Goal: Task Accomplishment & Management: Manage account settings

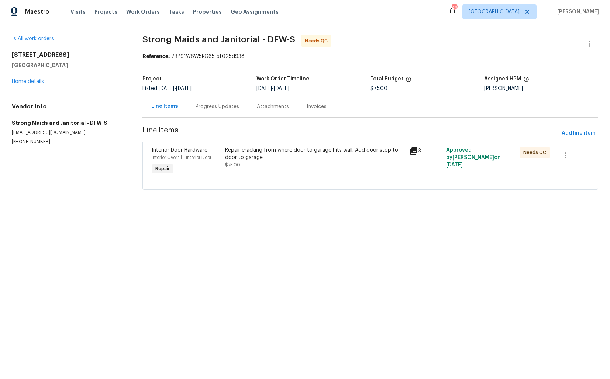
click at [262, 157] on div "Repair cracking from where door to garage hits wall. Add door stop to door to g…" at bounding box center [315, 153] width 180 height 15
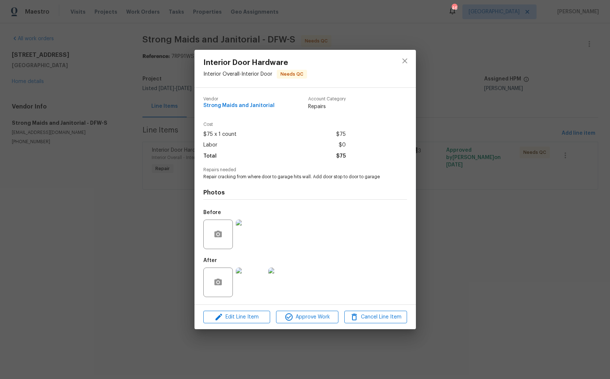
click at [249, 240] on img at bounding box center [251, 235] width 30 height 30
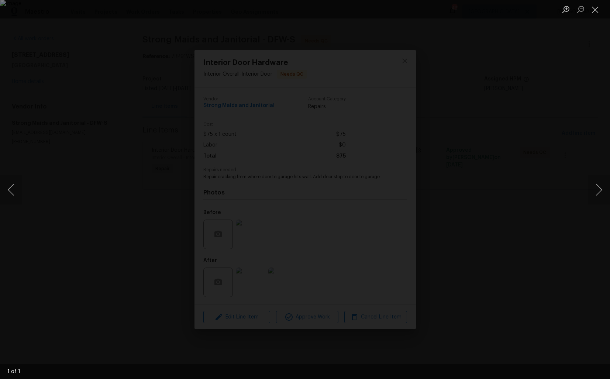
click at [583, 196] on div "Lightbox" at bounding box center [305, 189] width 610 height 379
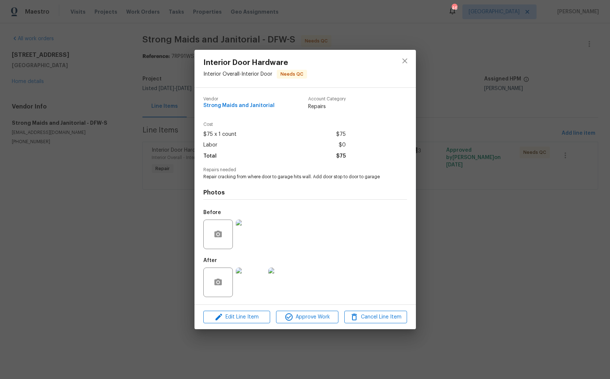
click at [255, 277] on img at bounding box center [251, 283] width 30 height 30
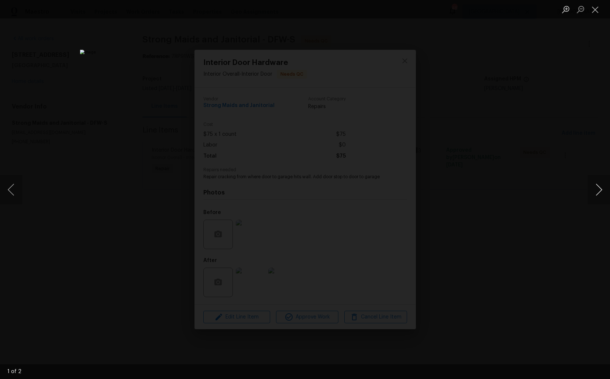
click at [600, 193] on button "Next image" at bounding box center [599, 190] width 22 height 30
click at [532, 187] on div "Lightbox" at bounding box center [305, 189] width 610 height 379
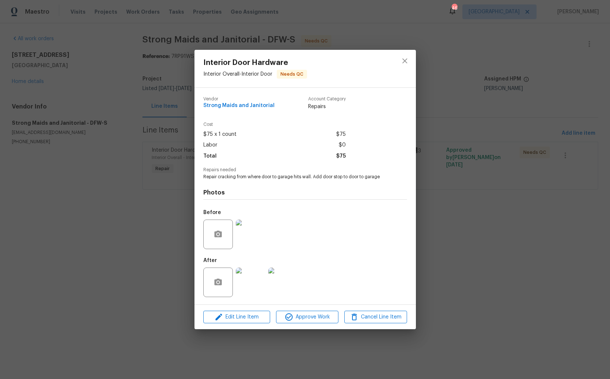
click at [494, 176] on div "Interior Door Hardware Interior Overall - Interior Door Needs QC Vendor Strong …" at bounding box center [305, 189] width 610 height 379
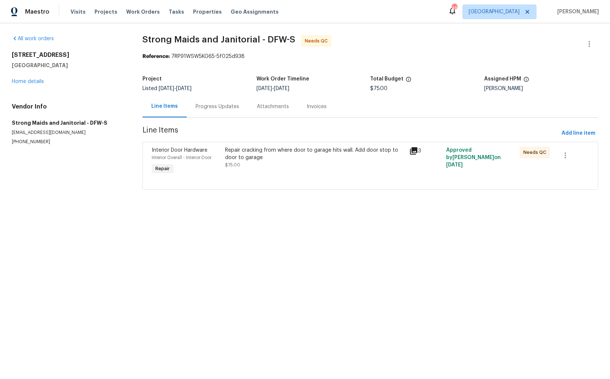
click at [437, 68] on section "Strong Maids and Janitorial - DFW-S Needs QC Reference: 7RP91WSW5KG65-5f025d938…" at bounding box center [370, 116] width 456 height 163
click at [590, 44] on icon "button" at bounding box center [589, 44] width 1 height 6
click at [556, 46] on li "Edit" at bounding box center [565, 44] width 80 height 12
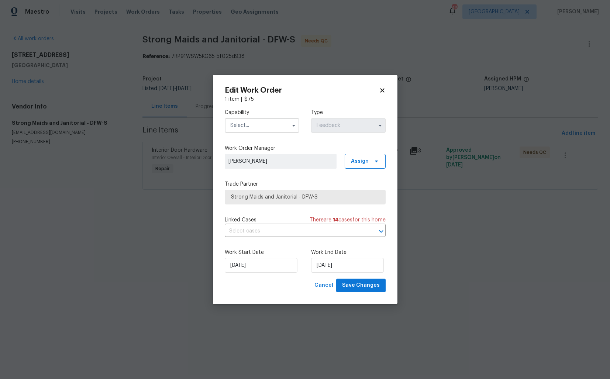
click at [255, 121] on input "text" at bounding box center [262, 125] width 75 height 15
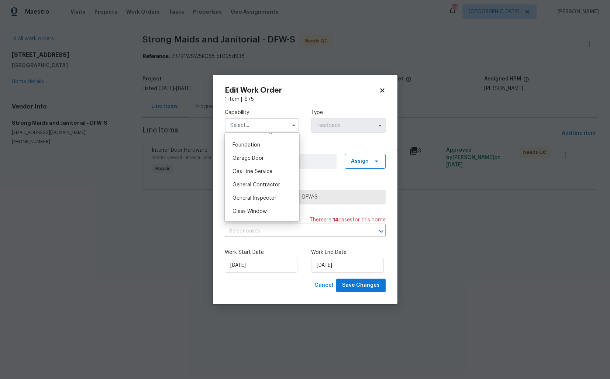
scroll to position [329, 0]
click at [246, 215] on div "Handyman" at bounding box center [262, 218] width 71 height 13
type input "Handyman"
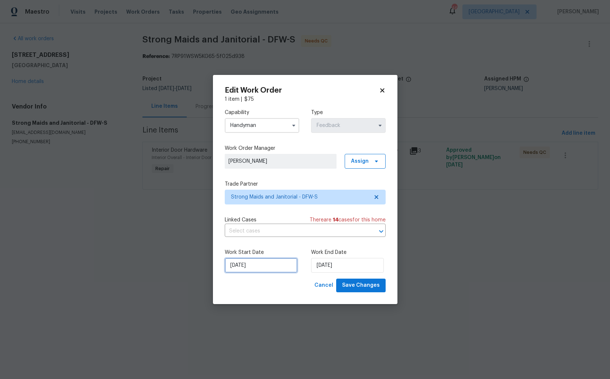
click at [264, 269] on input "05/09/2025" at bounding box center [261, 265] width 73 height 15
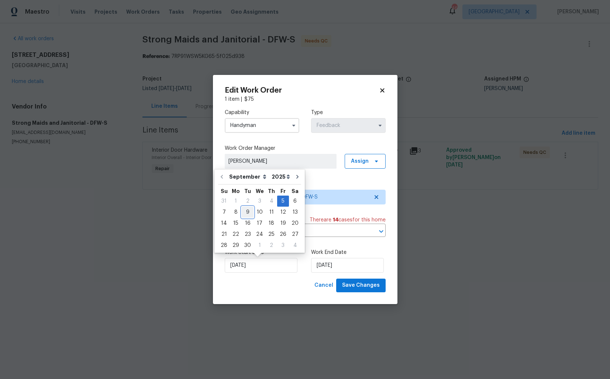
click at [247, 210] on div "9" at bounding box center [248, 212] width 12 height 10
type input "09/09/2025"
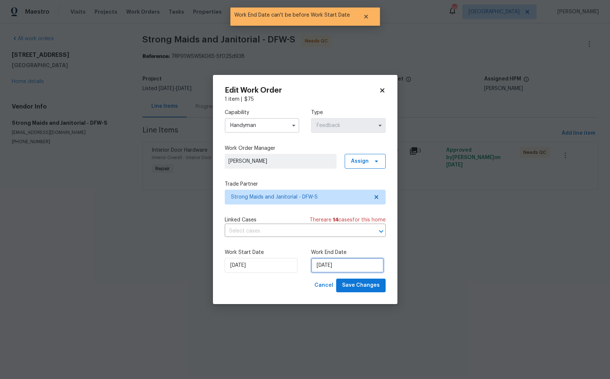
click at [329, 272] on input "09/09/2025" at bounding box center [347, 265] width 73 height 15
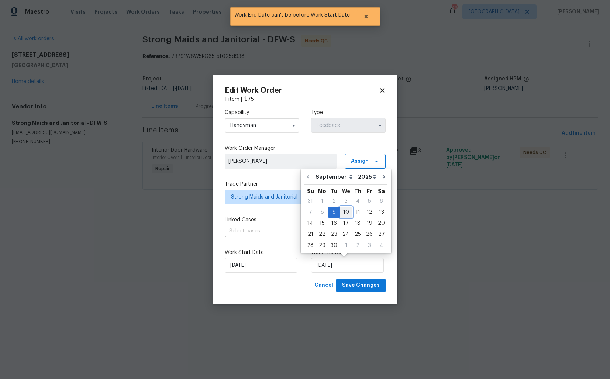
click at [346, 213] on div "10" at bounding box center [346, 212] width 12 height 10
type input "10/09/2025"
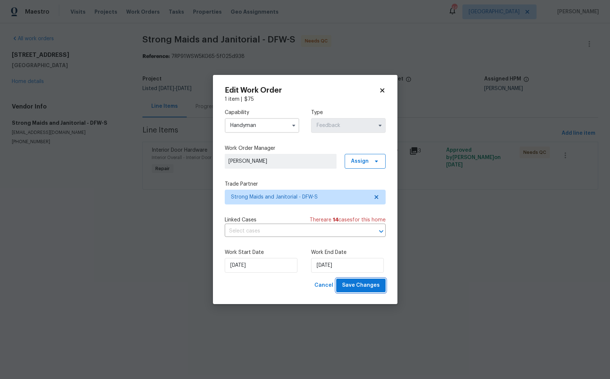
click at [358, 283] on span "Save Changes" at bounding box center [361, 285] width 38 height 9
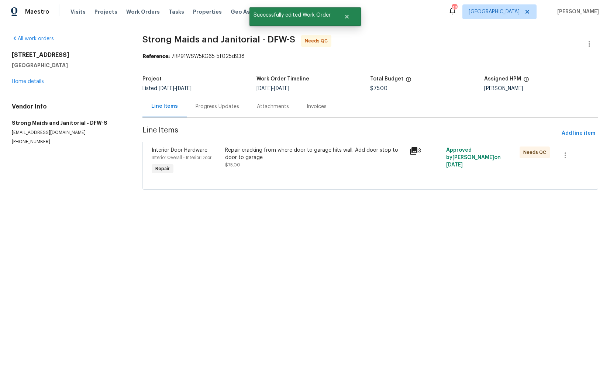
click at [218, 111] on div "Progress Updates" at bounding box center [217, 107] width 61 height 22
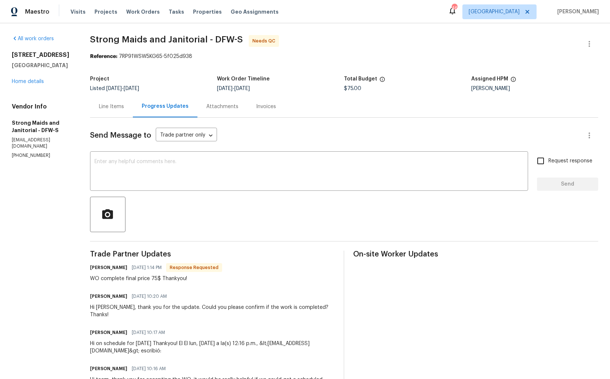
click at [101, 267] on h6 "[PERSON_NAME]" at bounding box center [108, 267] width 37 height 7
copy h6 "Gerardo"
click at [186, 181] on textarea at bounding box center [308, 172] width 429 height 26
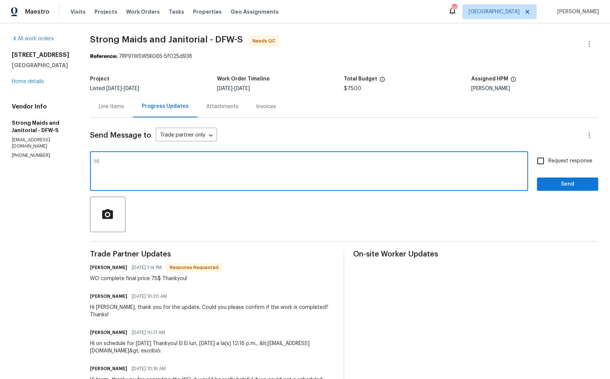
paste textarea "Gerardo"
type textarea "HI [PERSON_NAME], thank you for completing the job. WO is approved. Thanks!"
click at [546, 183] on span "Send" at bounding box center [567, 184] width 49 height 9
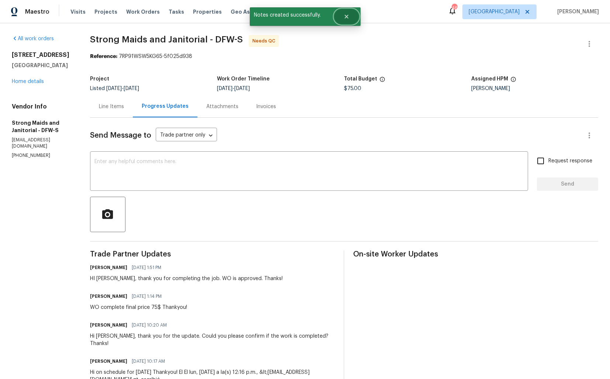
click at [348, 15] on icon "Close" at bounding box center [347, 17] width 6 height 6
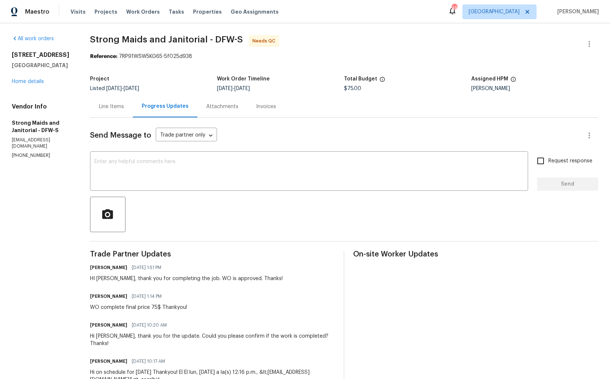
click at [121, 107] on div "Line Items" at bounding box center [111, 106] width 25 height 7
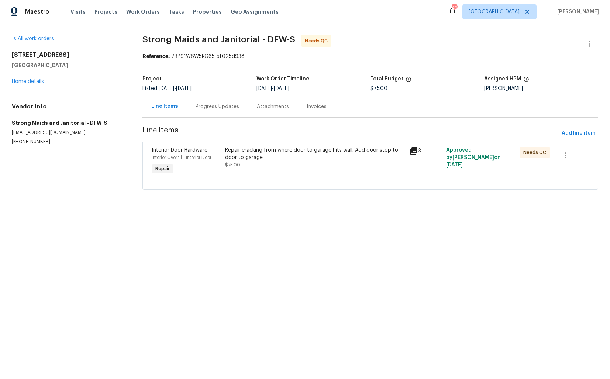
click at [273, 172] on div "Repair cracking from where door to garage hits wall. Add door stop to door to g…" at bounding box center [315, 161] width 184 height 34
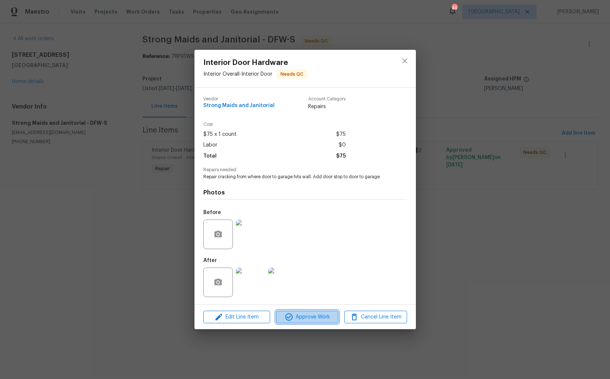
click at [296, 317] on span "Approve Work" at bounding box center [307, 317] width 58 height 9
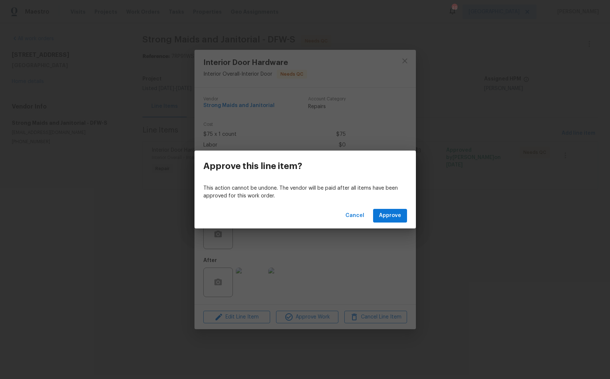
click at [393, 222] on div "Cancel Approve" at bounding box center [304, 215] width 221 height 25
click at [395, 217] on span "Approve" at bounding box center [390, 215] width 22 height 9
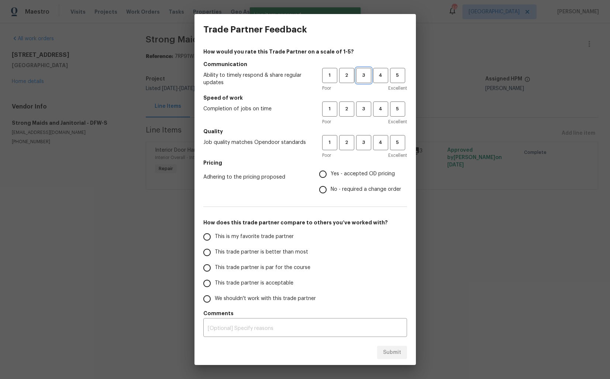
click at [366, 81] on button "3" at bounding box center [363, 75] width 15 height 15
click at [366, 114] on button "3" at bounding box center [363, 108] width 15 height 15
click at [365, 142] on span "3" at bounding box center [364, 142] width 14 height 8
click at [340, 184] on label "No - required a change order" at bounding box center [358, 189] width 86 height 15
click at [331, 184] on input "No - required a change order" at bounding box center [322, 189] width 15 height 15
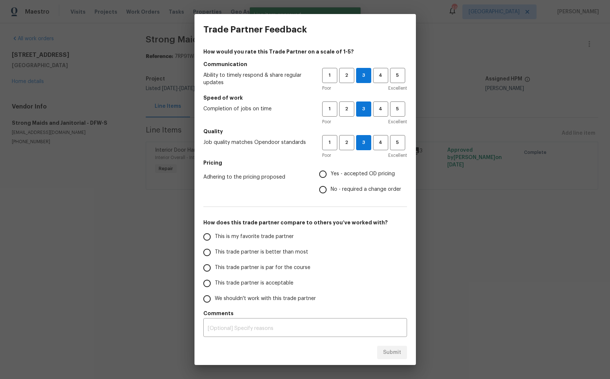
radio input "true"
click at [345, 177] on span "Yes - accepted OD pricing" at bounding box center [363, 174] width 64 height 8
click at [331, 177] on input "Yes - accepted OD pricing" at bounding box center [322, 173] width 15 height 15
radio input "true"
click at [287, 249] on span "This trade partner is better than most" at bounding box center [261, 252] width 93 height 8
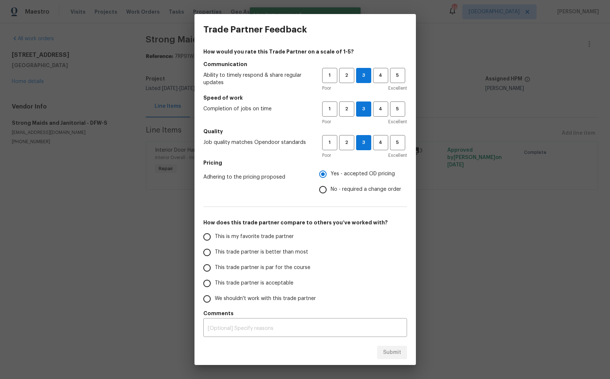
click at [215, 249] on input "This trade partner is better than most" at bounding box center [206, 252] width 15 height 15
click at [391, 354] on span "Submit" at bounding box center [392, 352] width 18 height 9
radio input "true"
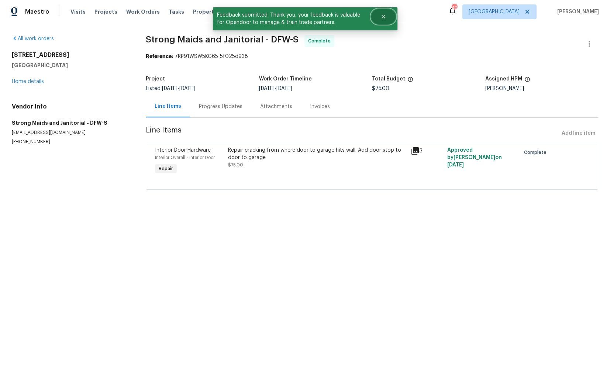
click at [388, 16] on button "Close" at bounding box center [383, 16] width 24 height 15
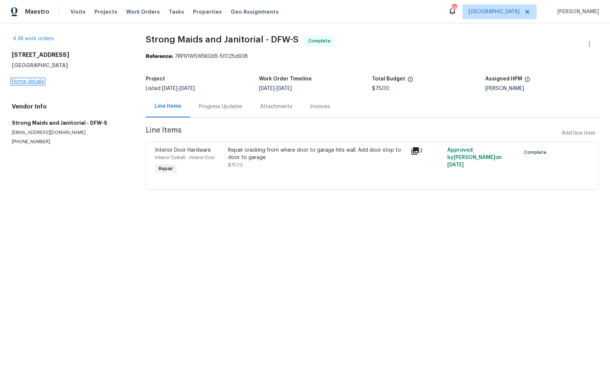
click at [25, 82] on link "Home details" at bounding box center [28, 81] width 32 height 5
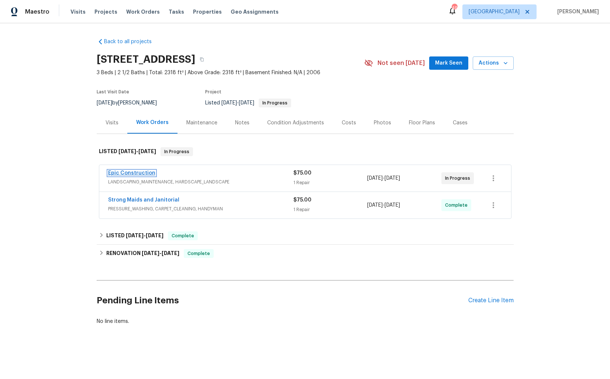
click at [138, 173] on link "Epic Construction" at bounding box center [131, 172] width 47 height 5
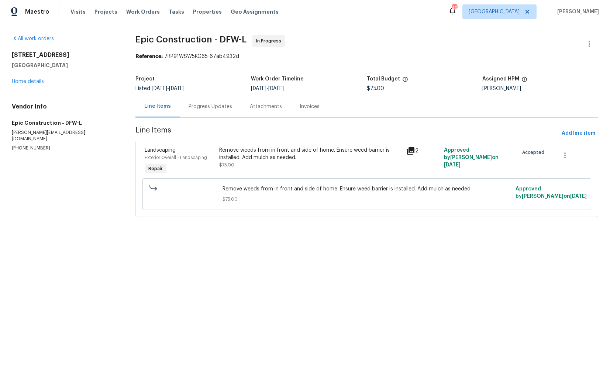
click at [204, 108] on div "Progress Updates" at bounding box center [211, 106] width 44 height 7
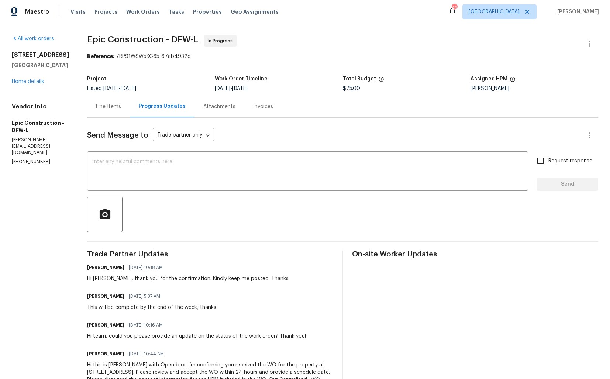
click at [161, 77] on div "Project" at bounding box center [151, 81] width 128 height 10
click at [34, 84] on link "Home details" at bounding box center [28, 81] width 32 height 5
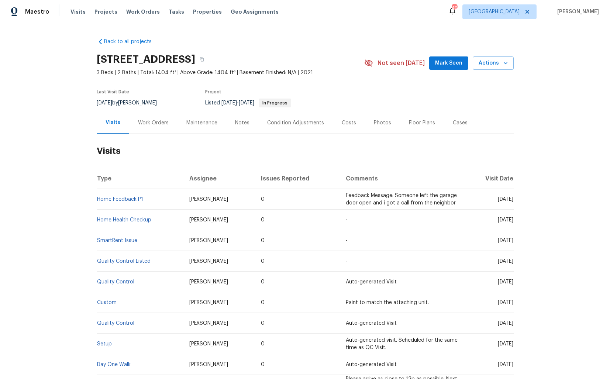
click at [153, 125] on div "Work Orders" at bounding box center [153, 122] width 31 height 7
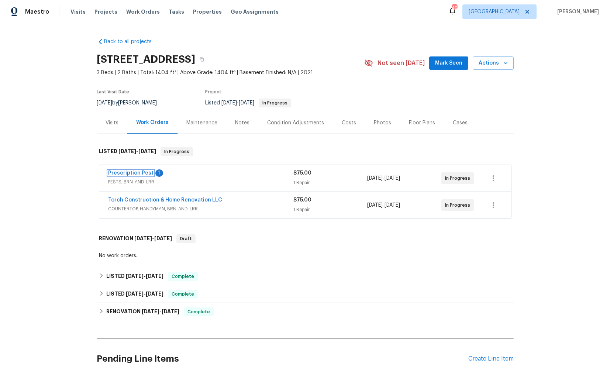
click at [126, 171] on link "Prescription Pest" at bounding box center [130, 172] width 45 height 5
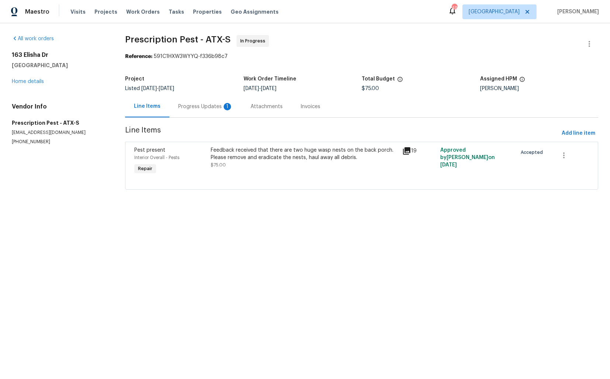
click at [200, 107] on div "Progress Updates 1" at bounding box center [205, 106] width 55 height 7
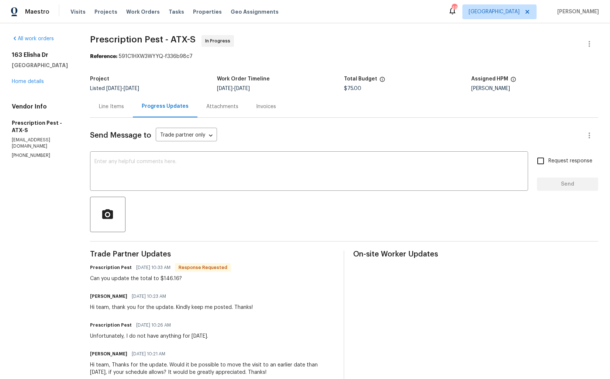
click at [120, 108] on div "Line Items" at bounding box center [111, 106] width 25 height 7
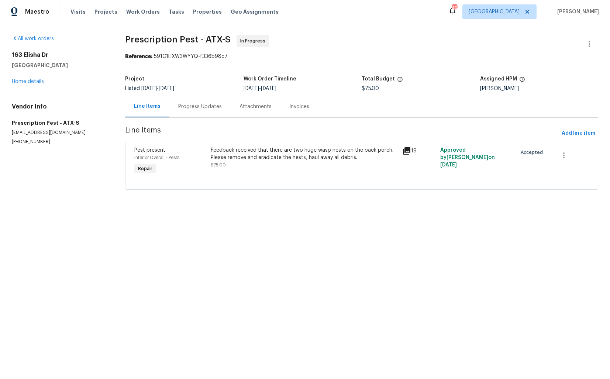
click at [219, 162] on div "Feedback received that there are two huge wasp nests on the back porch. Please …" at bounding box center [304, 157] width 187 height 22
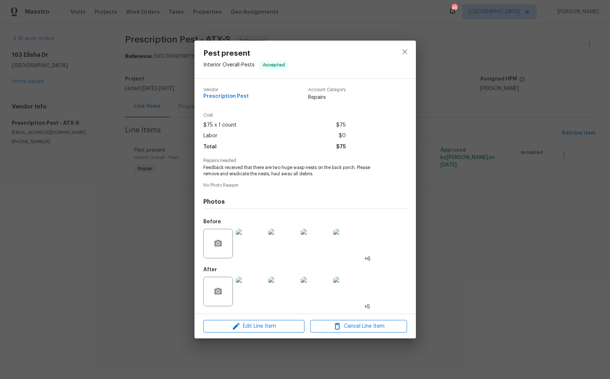
click at [250, 248] on img at bounding box center [251, 244] width 30 height 30
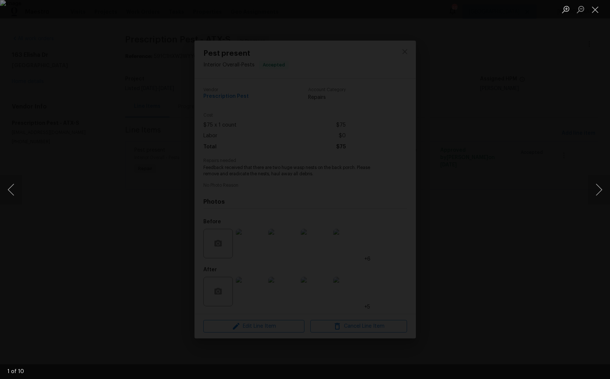
click at [583, 193] on div "Lightbox" at bounding box center [305, 189] width 610 height 379
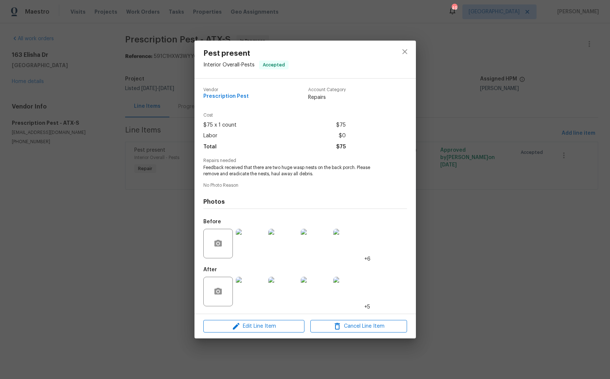
click at [255, 242] on img at bounding box center [251, 244] width 30 height 30
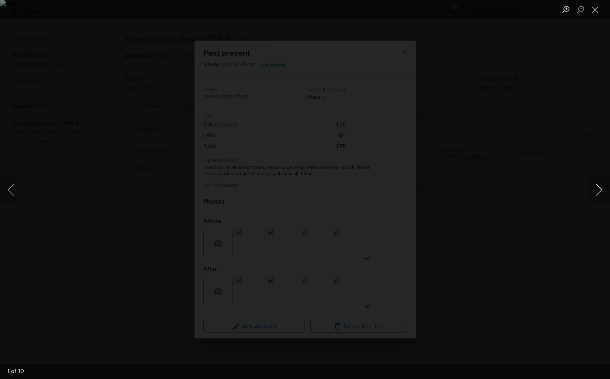
click at [590, 189] on button "Next image" at bounding box center [599, 190] width 22 height 30
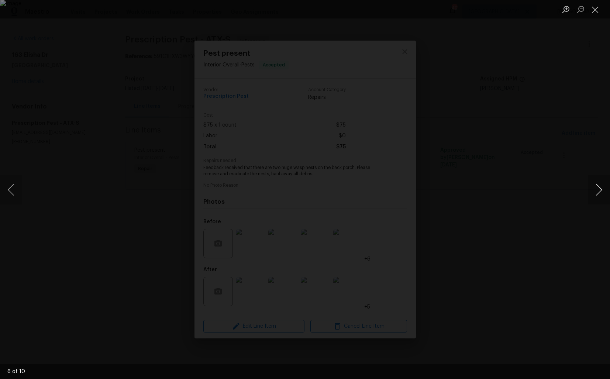
click at [590, 189] on button "Next image" at bounding box center [599, 190] width 22 height 30
click at [540, 134] on div "Lightbox" at bounding box center [305, 189] width 610 height 379
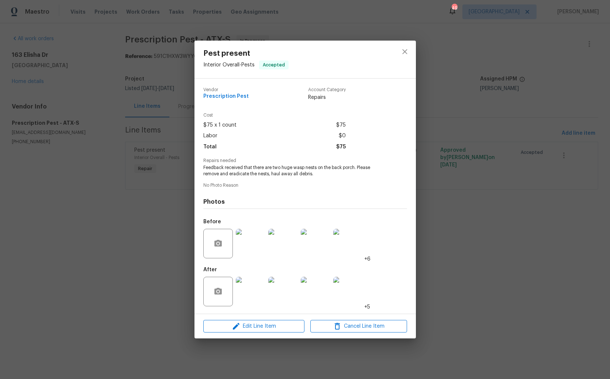
click at [505, 124] on div "Pest present Interior Overall - Pests Accepted Vendor Prescription Pest Account…" at bounding box center [305, 189] width 610 height 379
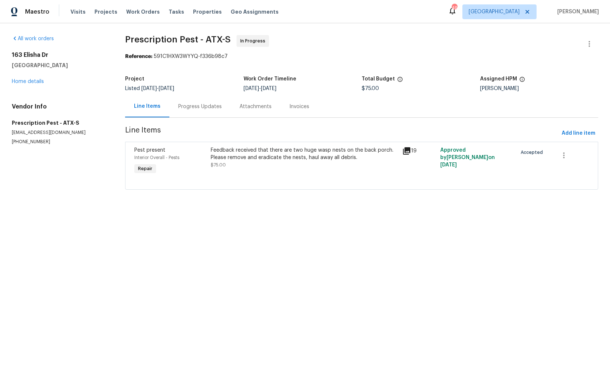
click at [197, 106] on div "Progress Updates" at bounding box center [200, 106] width 44 height 7
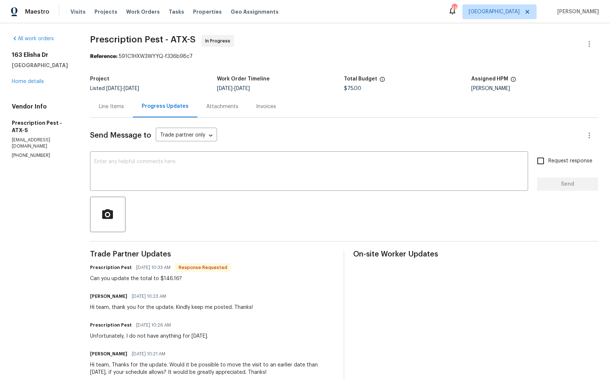
click at [110, 111] on div "Line Items" at bounding box center [111, 107] width 43 height 22
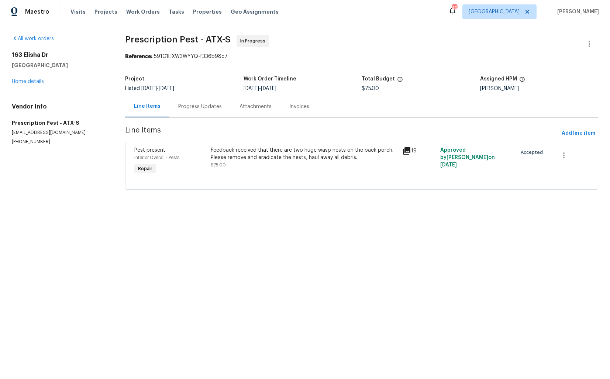
click at [265, 170] on div "Feedback received that there are two huge wasp nests on the back porch. Please …" at bounding box center [303, 161] width 191 height 34
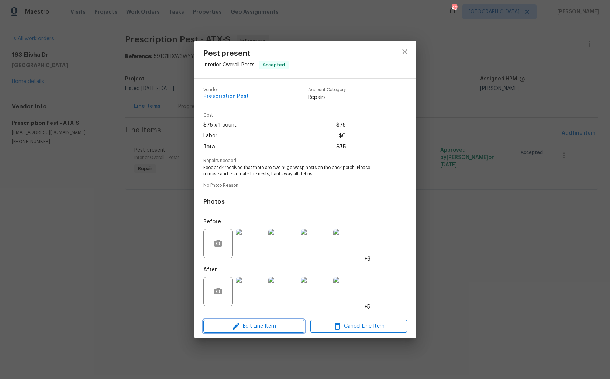
click at [243, 324] on span "Edit Line Item" at bounding box center [254, 326] width 97 height 9
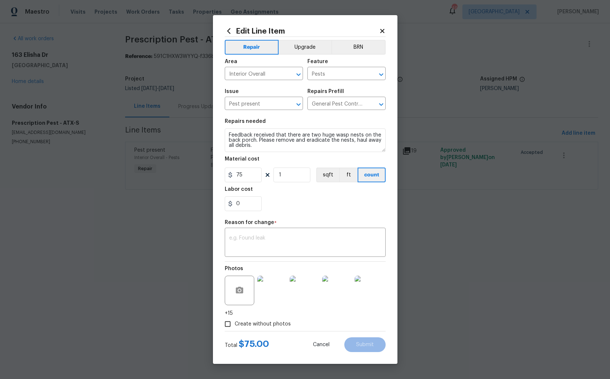
click at [446, 165] on body "Maestro Visits Projects Work Orders Tasks Properties Geo Assignments 49 Dallas …" at bounding box center [305, 105] width 610 height 210
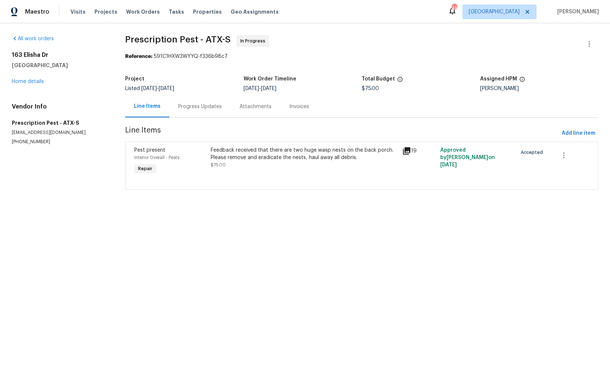
click at [293, 148] on div "Feedback received that there are two huge wasp nests on the back porch. Please …" at bounding box center [304, 153] width 187 height 15
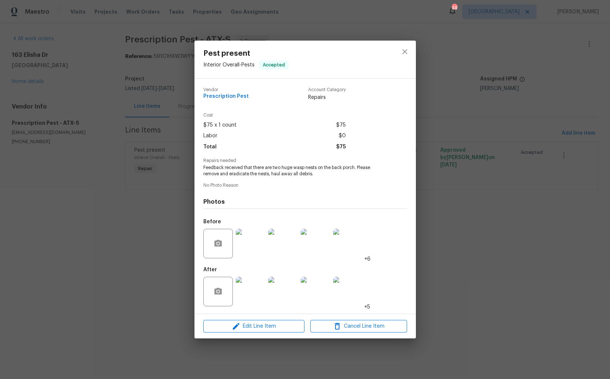
click at [255, 297] on img at bounding box center [251, 292] width 30 height 30
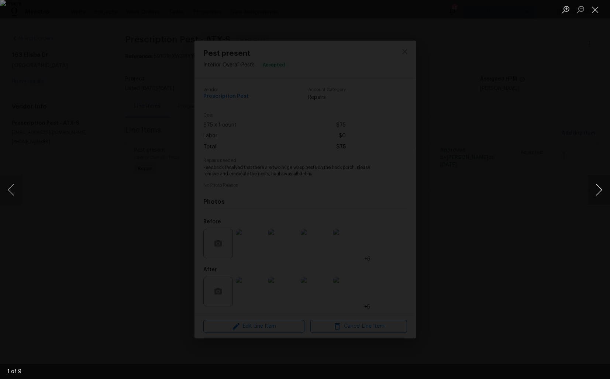
click at [602, 190] on button "Next image" at bounding box center [599, 190] width 22 height 30
click at [601, 199] on button "Next image" at bounding box center [599, 190] width 22 height 30
click at [598, 190] on button "Next image" at bounding box center [599, 190] width 22 height 30
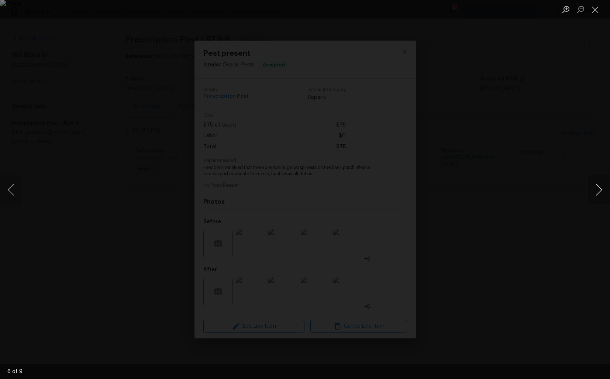
click at [598, 190] on button "Next image" at bounding box center [599, 190] width 22 height 30
click at [553, 169] on div "Lightbox" at bounding box center [305, 189] width 610 height 379
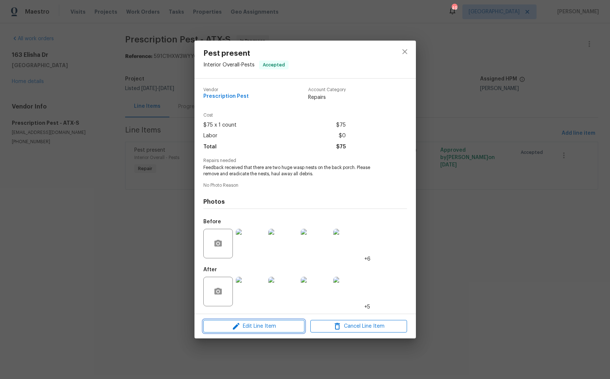
click at [249, 330] on span "Edit Line Item" at bounding box center [254, 326] width 97 height 9
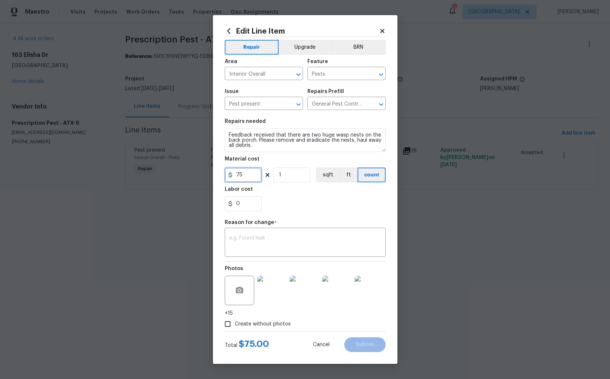
click at [249, 179] on input "75" at bounding box center [243, 175] width 37 height 15
type input "146.16"
click at [310, 239] on textarea at bounding box center [305, 242] width 152 height 15
click at [296, 227] on div "Reason for change *" at bounding box center [305, 225] width 161 height 10
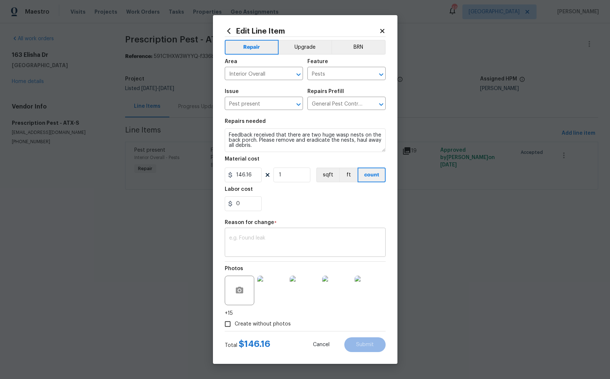
click at [289, 239] on textarea at bounding box center [305, 242] width 152 height 15
paste textarea "(AM) Updated per vendor’s final cost."
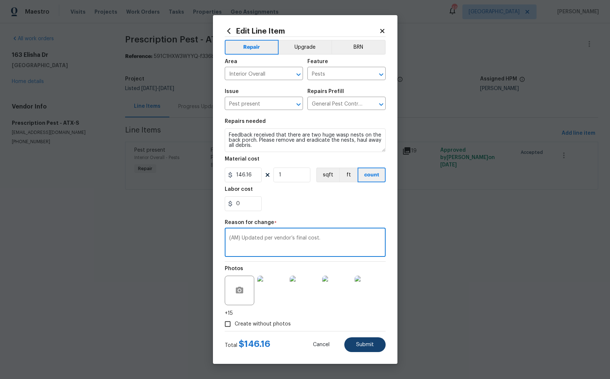
type textarea "(AM) Updated per vendor’s final cost."
click at [369, 342] on span "Submit" at bounding box center [365, 345] width 18 height 6
type input "75"
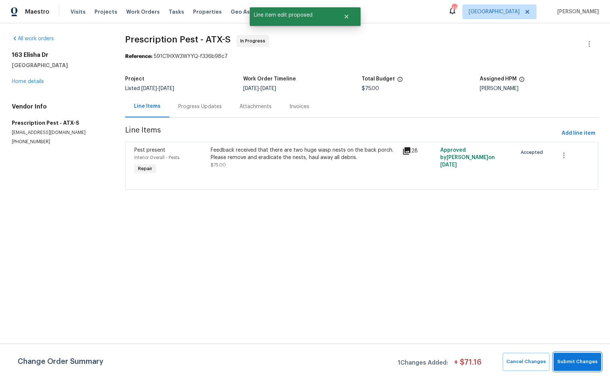
click at [577, 360] on span "Submit Changes" at bounding box center [577, 362] width 40 height 8
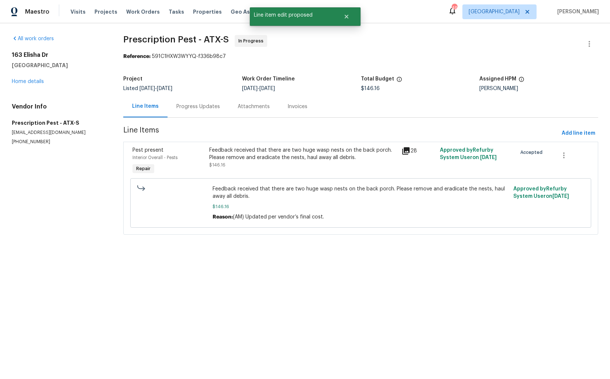
click at [195, 107] on div "Progress Updates" at bounding box center [198, 106] width 44 height 7
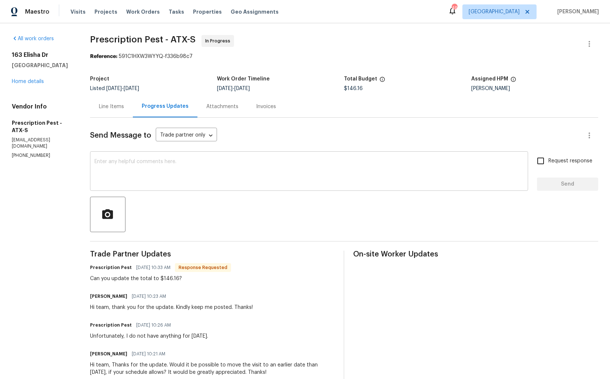
click at [243, 169] on textarea at bounding box center [308, 172] width 429 height 26
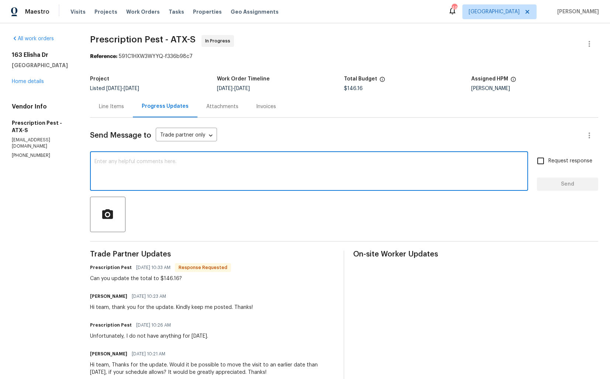
type textarea "h"
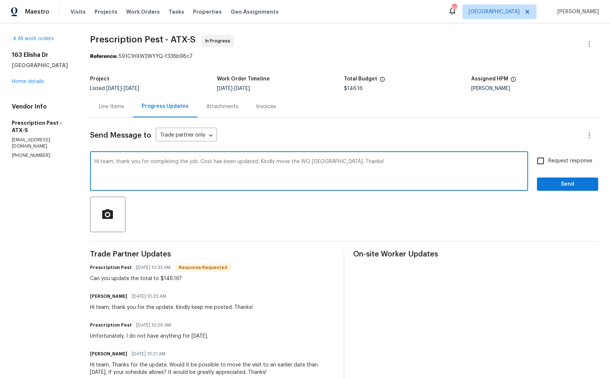
click at [202, 162] on textarea "Hi team, thank you for completing the job. Cost has been updated. Kindly move t…" at bounding box center [308, 172] width 429 height 26
click at [310, 163] on textarea "Hi team, thank you for completing the job, cost has been updated. Kindly move t…" at bounding box center [308, 172] width 429 height 26
type textarea "Hi team, thank you for completing the job, cost has been updated. Kindly move t…"
click at [422, 152] on div "Send Message to Trade partner only Trade partner only ​ Hi team, thank you for …" at bounding box center [344, 324] width 508 height 413
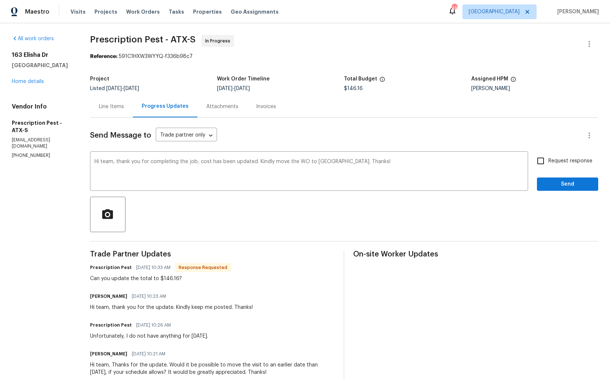
click at [543, 163] on input "Request response" at bounding box center [540, 160] width 15 height 15
checkbox input "true"
click at [558, 181] on span "Send" at bounding box center [567, 184] width 49 height 9
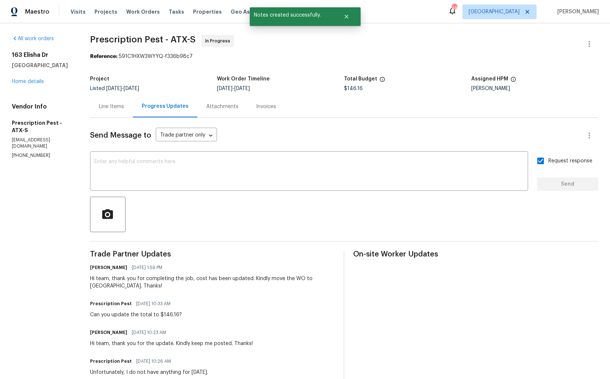
click at [135, 317] on div "Can you update the total to $146.16?" at bounding box center [136, 314] width 92 height 7
copy div "Can you update the total to $146.16?"
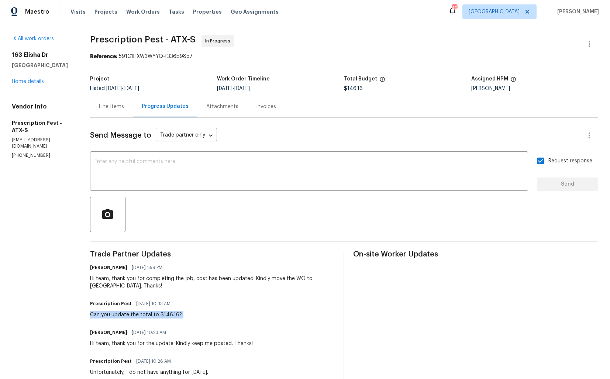
click at [94, 87] on span "Listed 9/4/2025 - 9/8/2025" at bounding box center [114, 88] width 49 height 5
click at [35, 80] on link "Home details" at bounding box center [28, 81] width 32 height 5
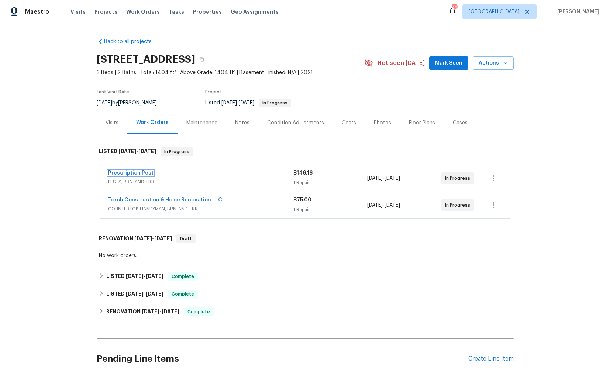
click at [120, 172] on link "Prescription Pest" at bounding box center [130, 172] width 45 height 5
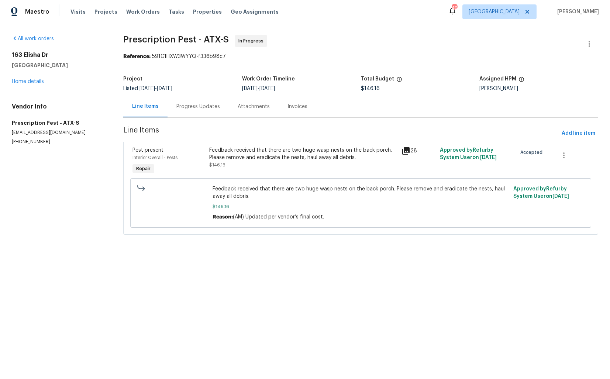
click at [184, 106] on div "Progress Updates" at bounding box center [198, 106] width 44 height 7
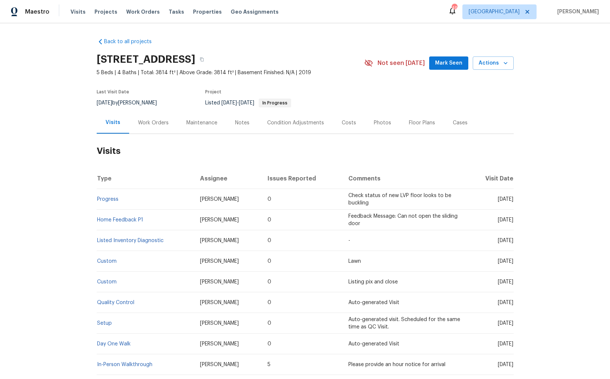
click at [150, 123] on div "Work Orders" at bounding box center [153, 122] width 31 height 7
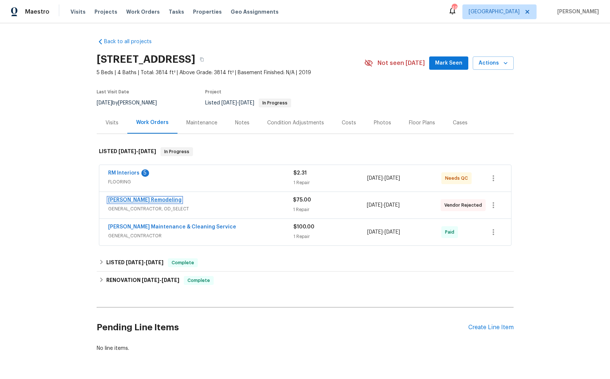
click at [135, 200] on link "Pino Remodeling" at bounding box center [144, 199] width 73 height 5
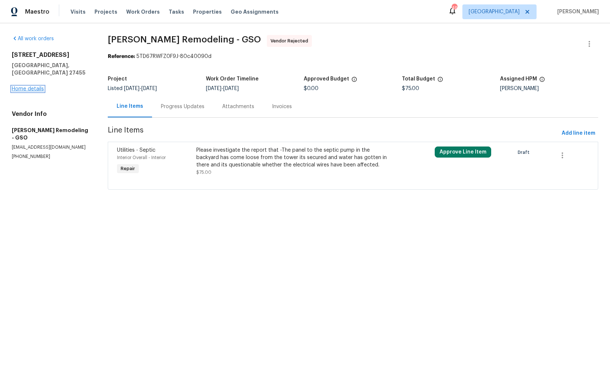
click at [26, 86] on link "Home details" at bounding box center [28, 88] width 32 height 5
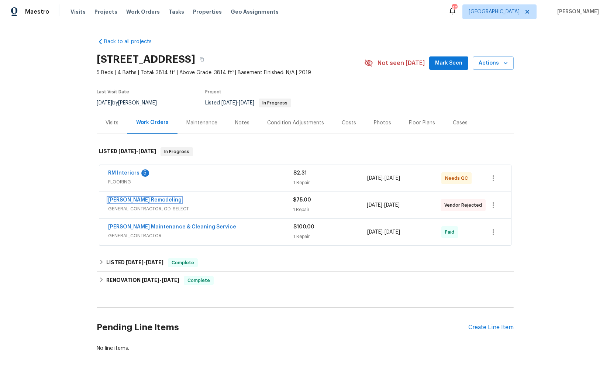
click at [133, 197] on link "Pino Remodeling" at bounding box center [144, 199] width 73 height 5
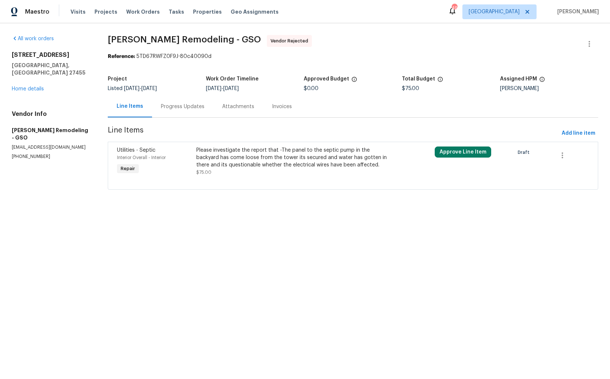
click at [177, 108] on div "Progress Updates" at bounding box center [183, 106] width 44 height 7
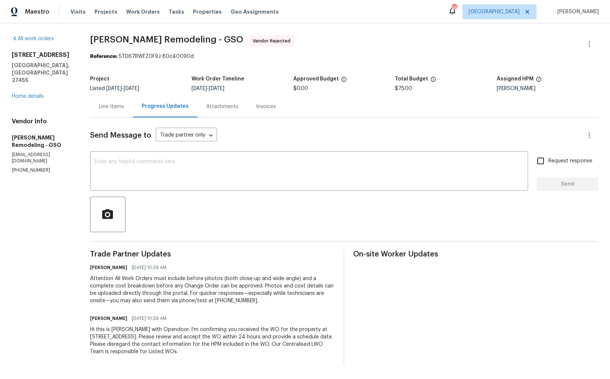
click at [117, 103] on div "Line Items" at bounding box center [111, 106] width 25 height 7
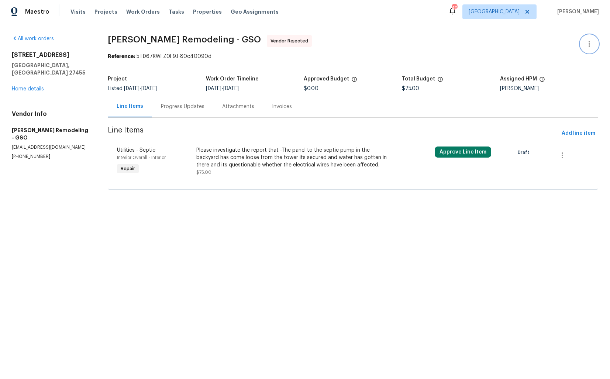
click at [591, 42] on icon "button" at bounding box center [589, 43] width 9 height 9
click at [550, 45] on li "Edit" at bounding box center [565, 44] width 80 height 12
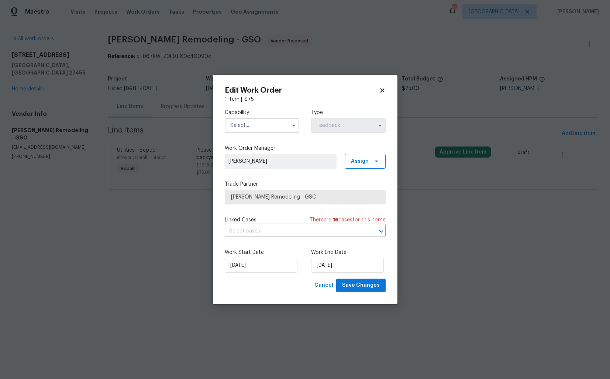
click at [284, 127] on input "text" at bounding box center [262, 125] width 75 height 15
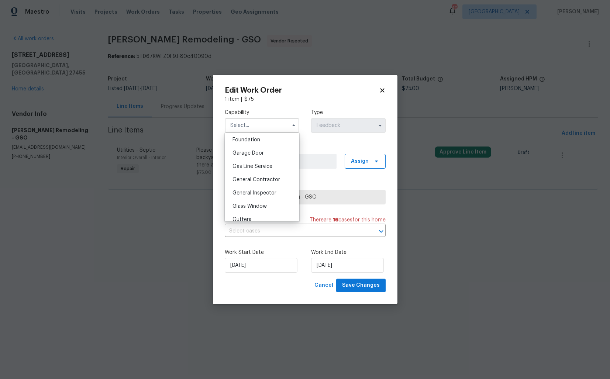
scroll to position [315, 0]
click at [258, 183] on div "General Contractor" at bounding box center [262, 179] width 71 height 13
type input "General Contractor"
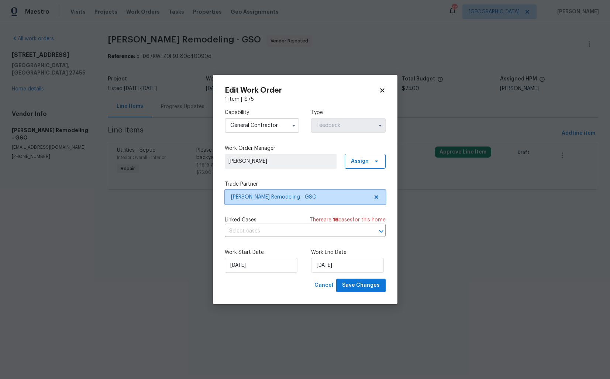
click at [279, 196] on span "Pino Remodeling - GSO" at bounding box center [300, 196] width 138 height 7
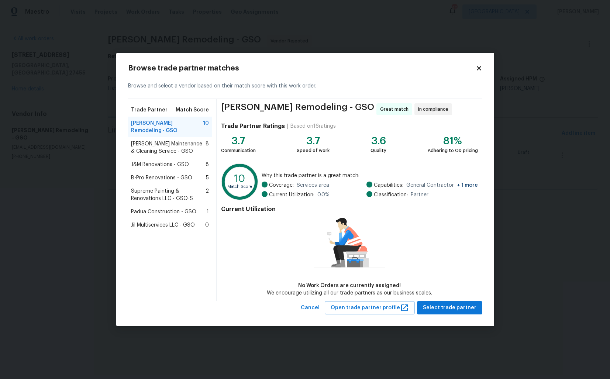
click at [160, 140] on span "Baker's Maintenance & Cleaning Service - GSO" at bounding box center [168, 147] width 75 height 15
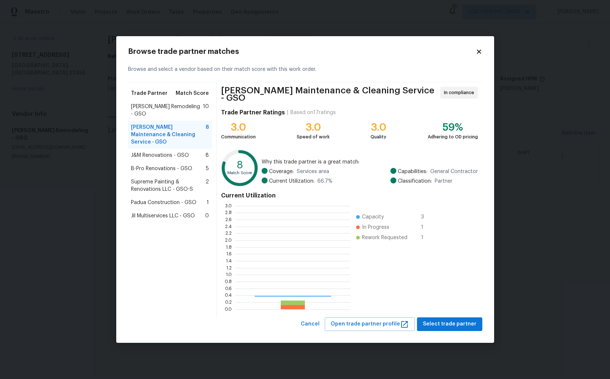
scroll to position [103, 115]
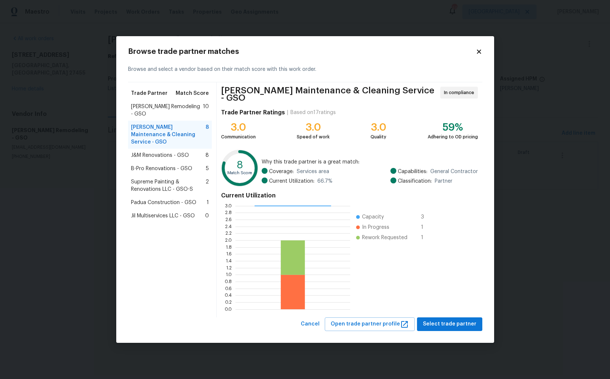
click at [559, 210] on body "Maestro Visits Projects Work Orders Tasks Properties Geo Assignments 49 Dallas …" at bounding box center [305, 105] width 610 height 210
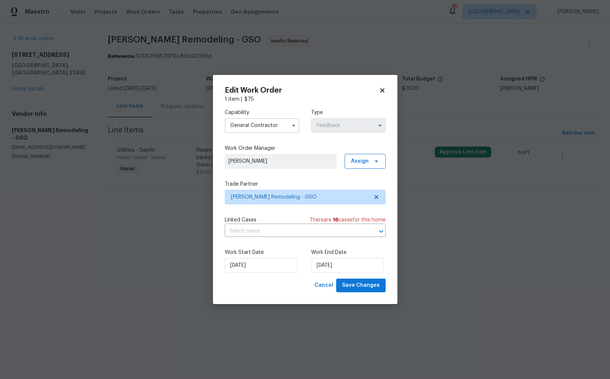
click at [456, 178] on body "Maestro Visits Projects Work Orders Tasks Properties Geo Assignments 49 Dallas …" at bounding box center [305, 105] width 610 height 210
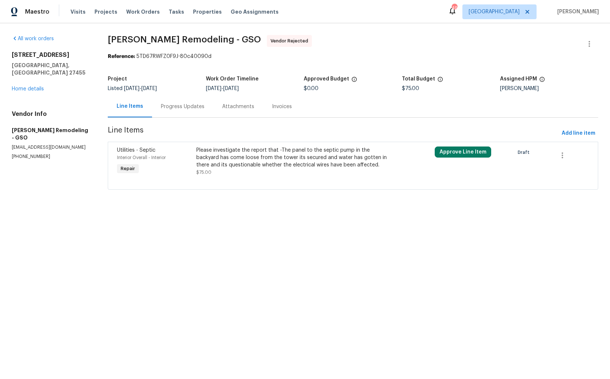
click at [184, 108] on div "Progress Updates" at bounding box center [183, 106] width 44 height 7
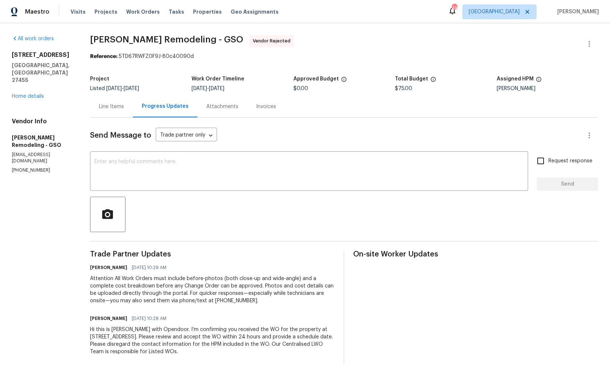
click at [111, 107] on div "Line Items" at bounding box center [111, 106] width 25 height 7
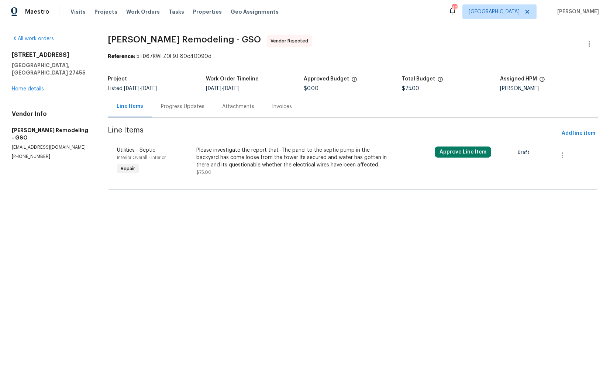
click at [183, 107] on div "Progress Updates" at bounding box center [183, 106] width 44 height 7
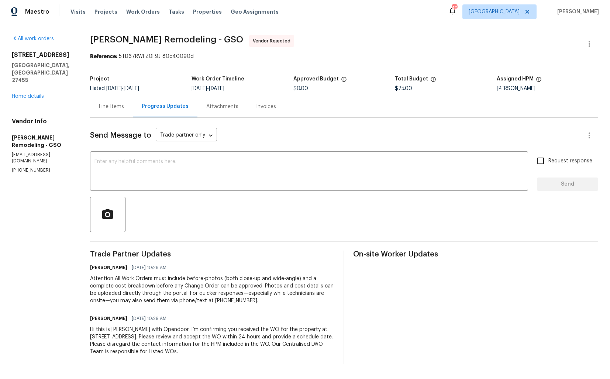
click at [120, 105] on div "Line Items" at bounding box center [111, 106] width 25 height 7
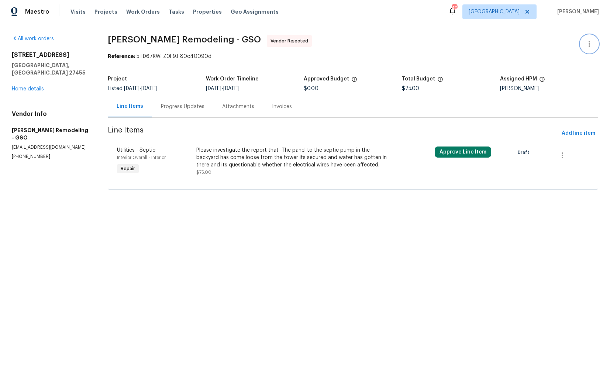
click at [593, 45] on icon "button" at bounding box center [589, 43] width 9 height 9
click at [545, 43] on li "Edit" at bounding box center [565, 44] width 80 height 12
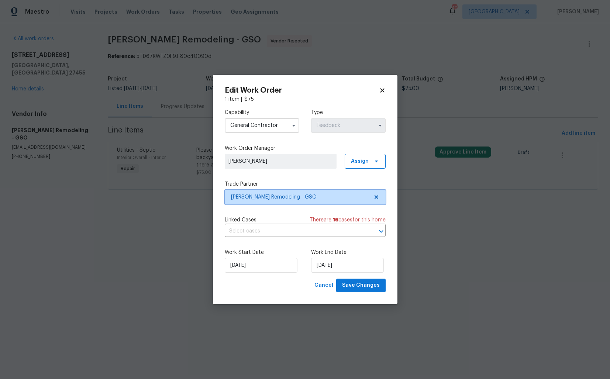
click at [269, 195] on span "Pino Remodeling - GSO" at bounding box center [300, 196] width 138 height 7
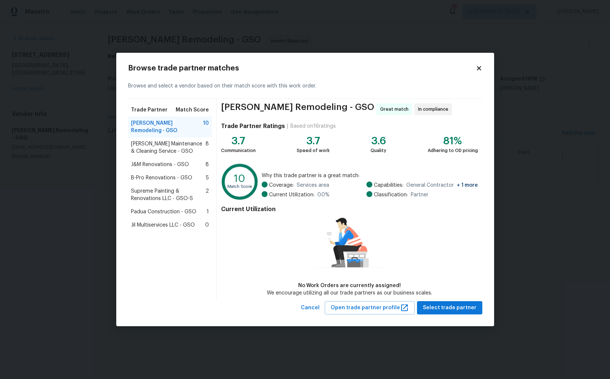
click at [162, 143] on span "Baker's Maintenance & Cleaning Service - GSO" at bounding box center [168, 147] width 75 height 15
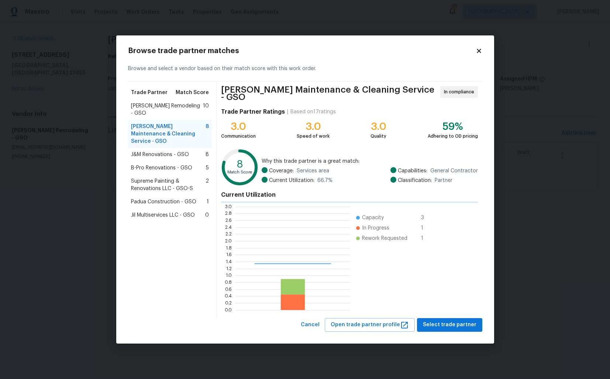
scroll to position [103, 115]
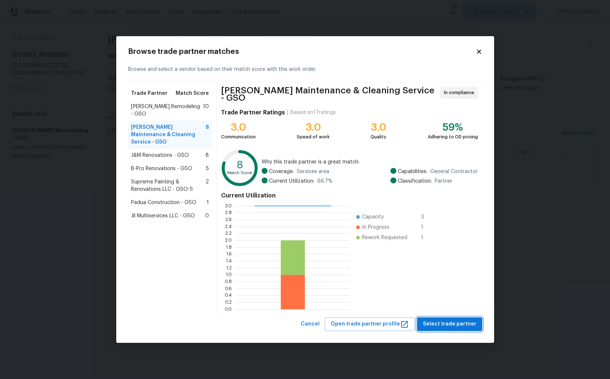
click at [445, 322] on span "Select trade partner" at bounding box center [450, 324] width 54 height 9
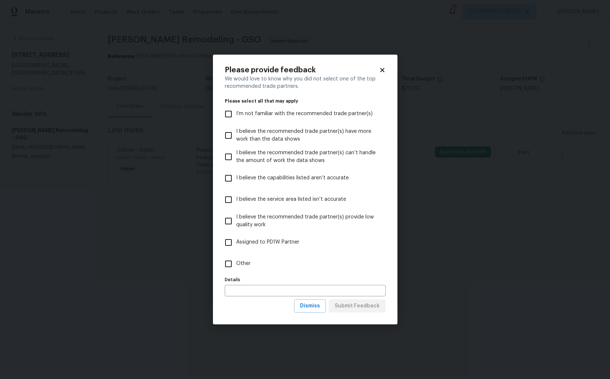
click at [242, 263] on span "Other" at bounding box center [243, 264] width 14 height 8
click at [236, 263] on input "Other" at bounding box center [228, 263] width 15 height 15
checkbox input "true"
click at [363, 308] on span "Submit Feedback" at bounding box center [357, 305] width 45 height 9
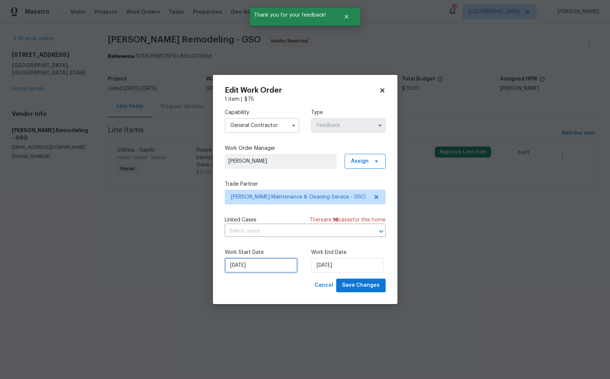
click at [267, 268] on input "09/09/2025" at bounding box center [261, 265] width 73 height 15
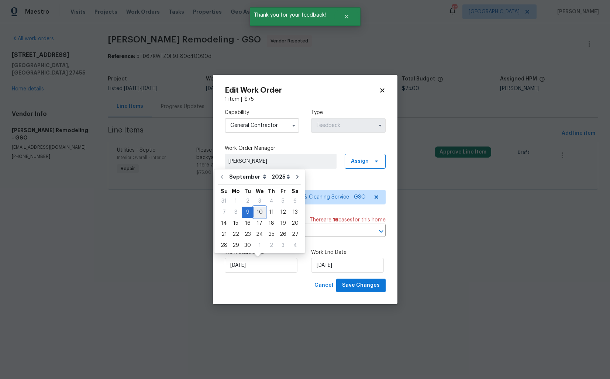
click at [260, 213] on div "10" at bounding box center [259, 212] width 12 height 10
type input "10/09/2025"
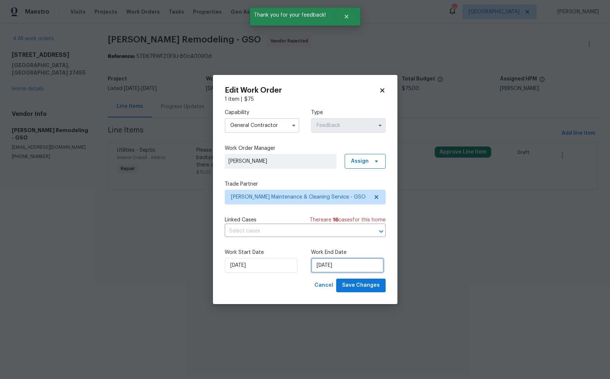
click at [357, 266] on input "11/09/2025" at bounding box center [347, 265] width 73 height 15
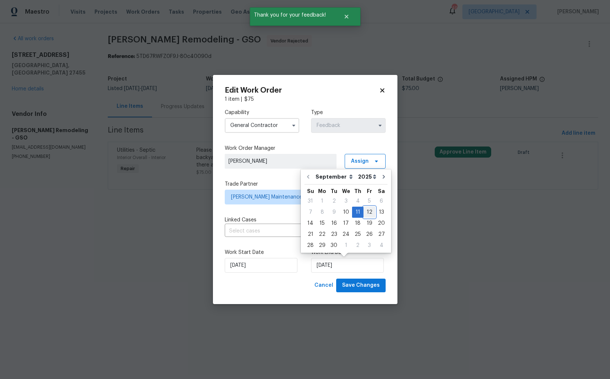
click at [367, 214] on div "12" at bounding box center [369, 212] width 12 height 10
type input "12/09/2025"
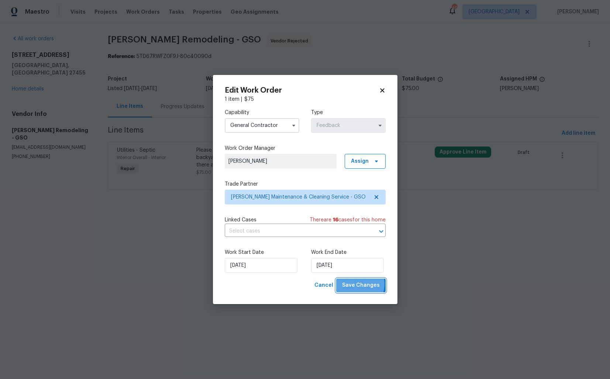
click at [356, 284] on span "Save Changes" at bounding box center [361, 285] width 38 height 9
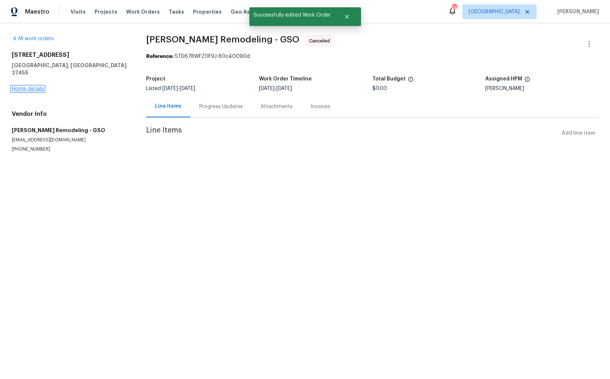
click at [26, 86] on link "Home details" at bounding box center [28, 88] width 32 height 5
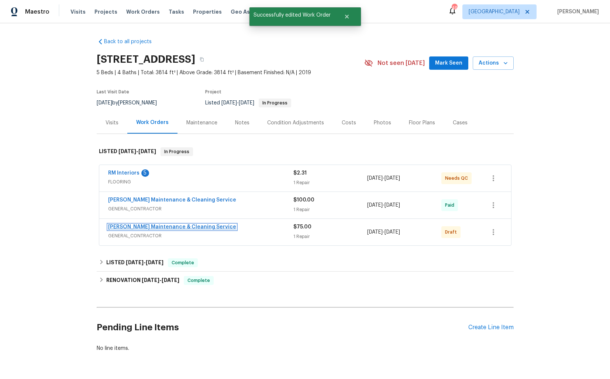
click at [139, 225] on link "Baker's Maintenance & Cleaning Service" at bounding box center [172, 226] width 128 height 5
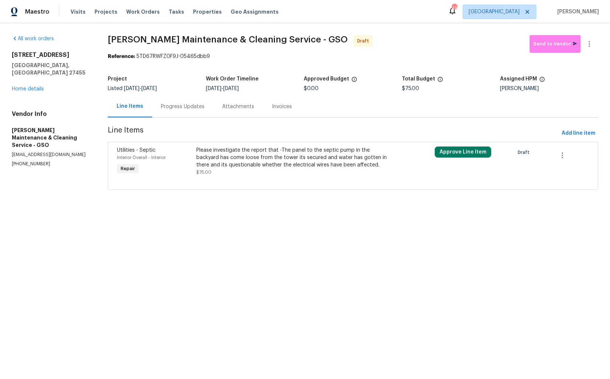
click at [242, 157] on div "Please investigate the report that -The panel to the septic pump in the backyar…" at bounding box center [293, 157] width 194 height 22
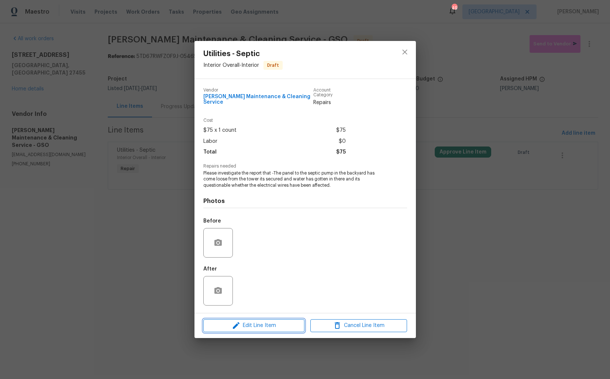
click at [240, 321] on icon "button" at bounding box center [236, 325] width 9 height 9
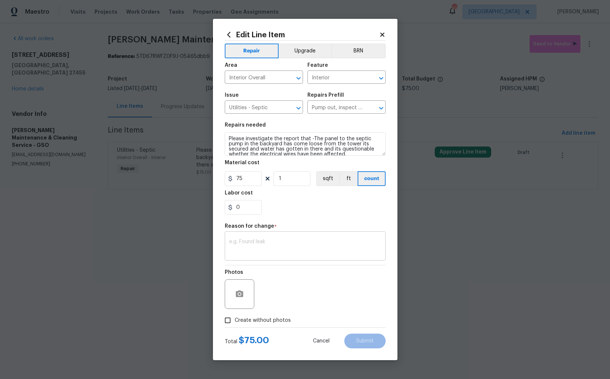
click at [253, 253] on textarea at bounding box center [305, 246] width 152 height 15
type textarea "verbiage updated."
click at [260, 320] on span "Create without photos" at bounding box center [263, 321] width 56 height 8
click at [235, 320] on input "Create without photos" at bounding box center [228, 320] width 14 height 14
checkbox input "true"
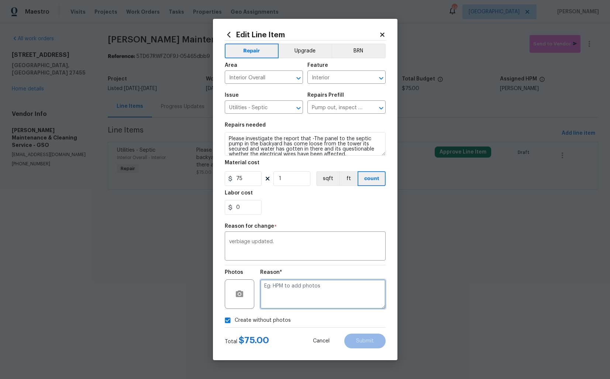
click at [313, 296] on textarea at bounding box center [322, 294] width 125 height 30
click at [373, 341] on span "Submit" at bounding box center [365, 341] width 18 height 6
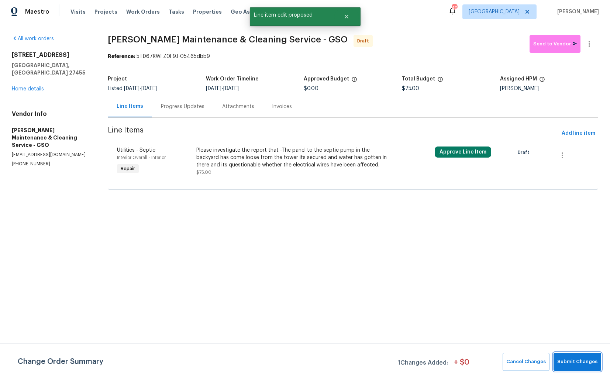
click at [580, 363] on span "Submit Changes" at bounding box center [577, 362] width 40 height 8
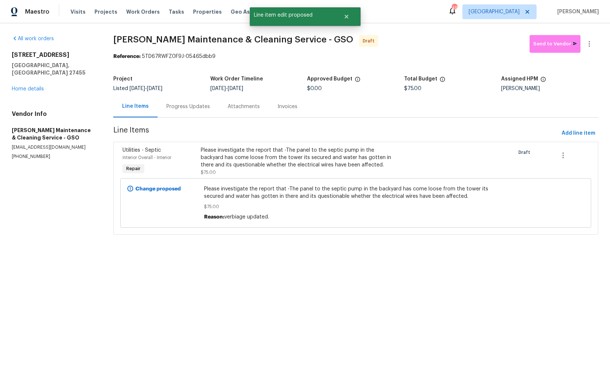
click at [186, 112] on div "Progress Updates" at bounding box center [188, 107] width 61 height 22
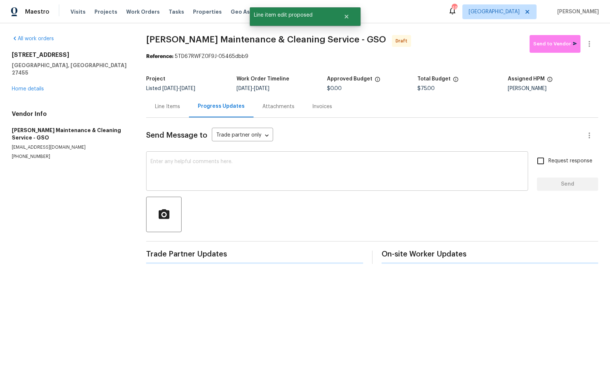
click at [227, 163] on textarea at bounding box center [337, 172] width 373 height 26
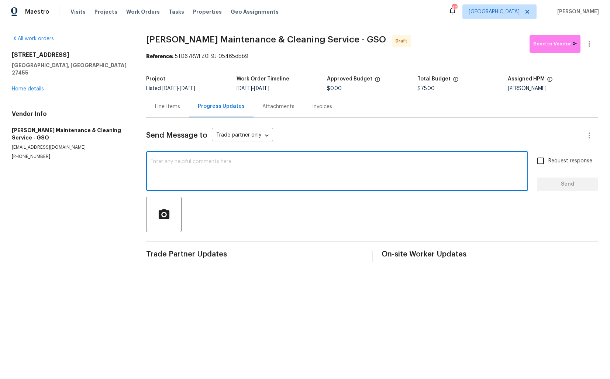
click at [304, 166] on textarea at bounding box center [337, 172] width 373 height 26
paste textarea "Hi this is Arvind with Opendoor. I’m confirming you received the WO for the pro…"
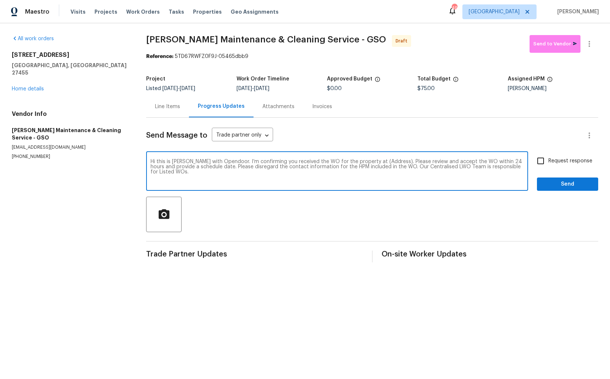
drag, startPoint x: 385, startPoint y: 161, endPoint x: 363, endPoint y: 161, distance: 22.5
click at [363, 161] on textarea "Hi this is Arvind with Opendoor. I’m confirming you received the WO for the pro…" at bounding box center [337, 172] width 373 height 26
paste textarea "400 Lauryn Waverly Way, Greensboro, NC 27455"
click at [414, 169] on textarea "Hi this is Arvind with Opendoor. I’m confirming you received the WO for the pro…" at bounding box center [337, 172] width 373 height 26
type textarea "Hi this is Arvind with Opendoor. I’m confirming you received the WO for the pro…"
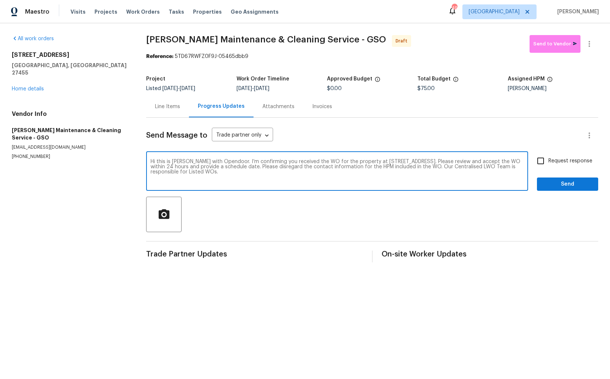
click at [543, 161] on input "Request response" at bounding box center [540, 160] width 15 height 15
checkbox input "true"
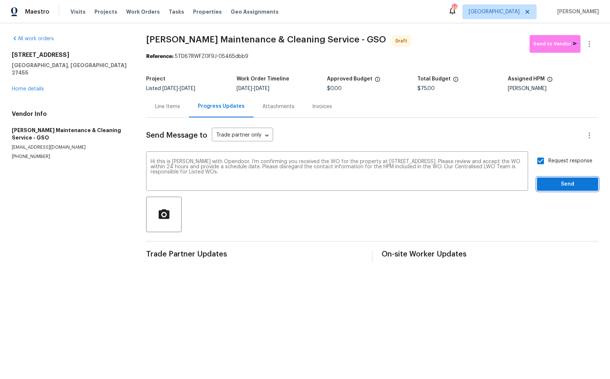
click at [553, 185] on span "Send" at bounding box center [567, 184] width 49 height 9
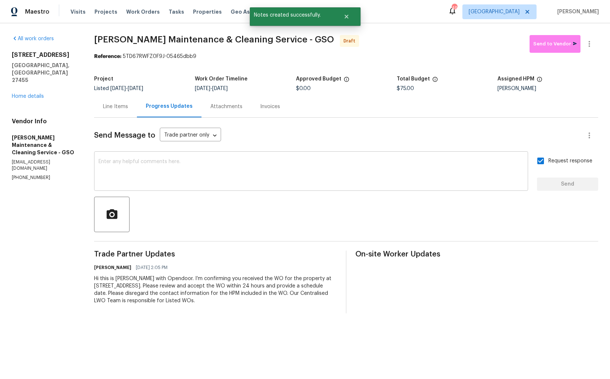
click at [303, 163] on textarea at bounding box center [311, 172] width 425 height 26
paste textarea "Attention All Work Orders must include before-photos (both close-up and wide-an…"
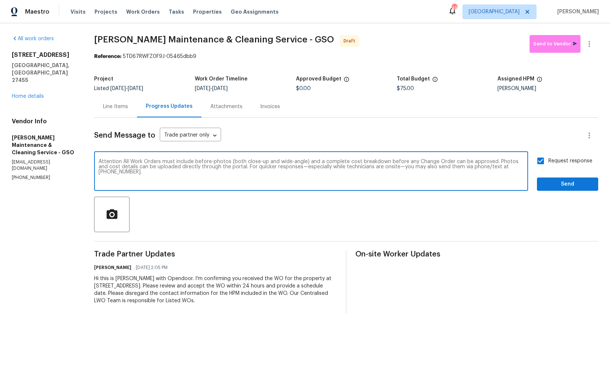
type textarea "Attention All Work Orders must include before-photos (both close-up and wide-an…"
click at [554, 183] on span "Send" at bounding box center [567, 184] width 49 height 9
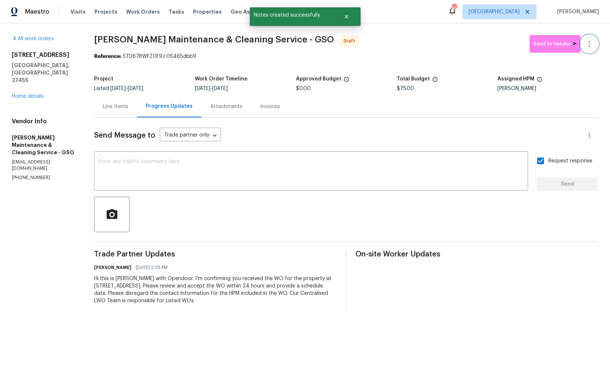
click at [594, 41] on button "button" at bounding box center [589, 44] width 18 height 18
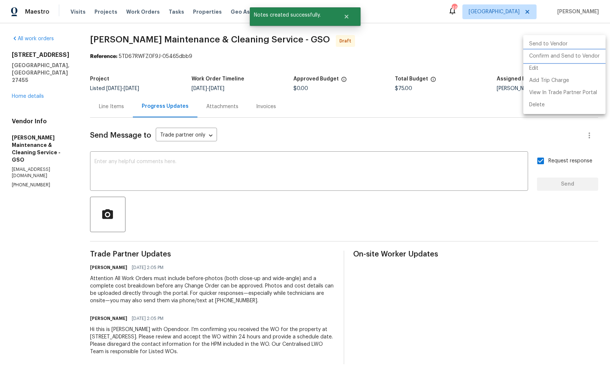
click at [558, 58] on li "Confirm and Send to Vendor" at bounding box center [564, 56] width 82 height 12
click at [366, 38] on div at bounding box center [305, 189] width 610 height 379
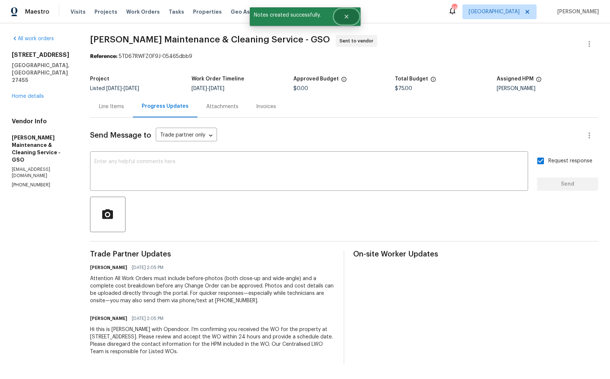
click at [345, 20] on button "Close" at bounding box center [346, 16] width 24 height 15
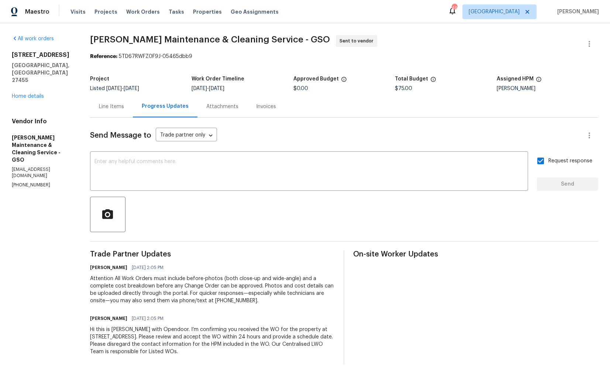
click at [218, 40] on span "Baker's Maintenance & Cleaning Service - GSO" at bounding box center [210, 39] width 240 height 9
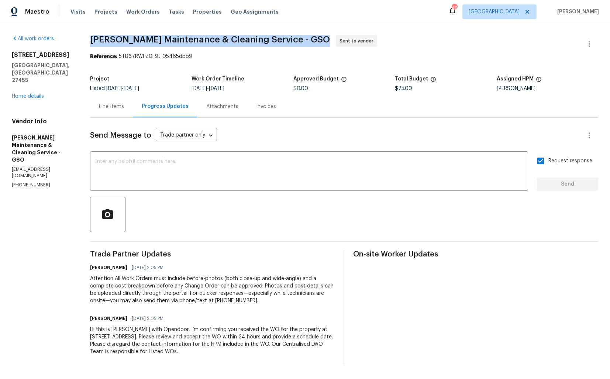
click at [218, 40] on span "Baker's Maintenance & Cleaning Service - GSO" at bounding box center [210, 39] width 240 height 9
copy span "Baker's Maintenance & Cleaning Service - GSO"
click at [193, 75] on div "Project Listed 7/28/2025 - 9/11/2025 Work Order Timeline 9/10/2025 - 9/12/2025 …" at bounding box center [344, 84] width 508 height 24
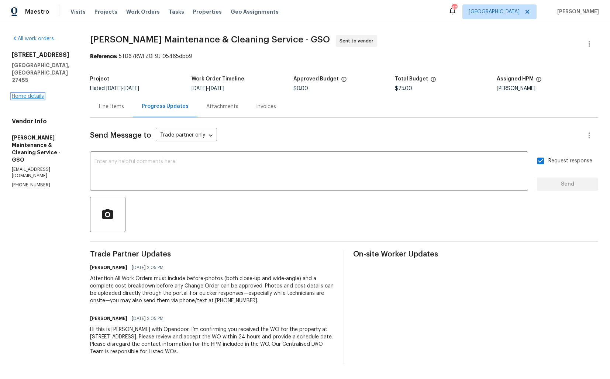
click at [42, 94] on link "Home details" at bounding box center [28, 96] width 32 height 5
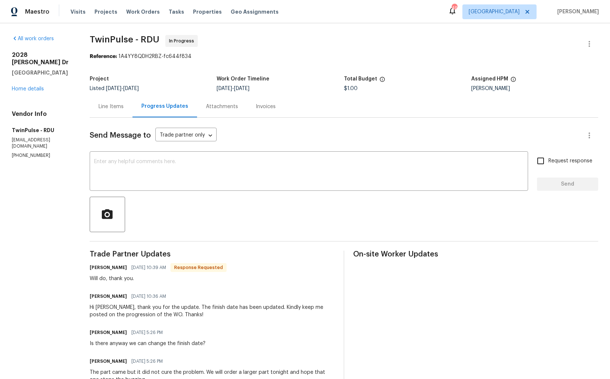
click at [113, 107] on div "Line Items" at bounding box center [111, 106] width 25 height 7
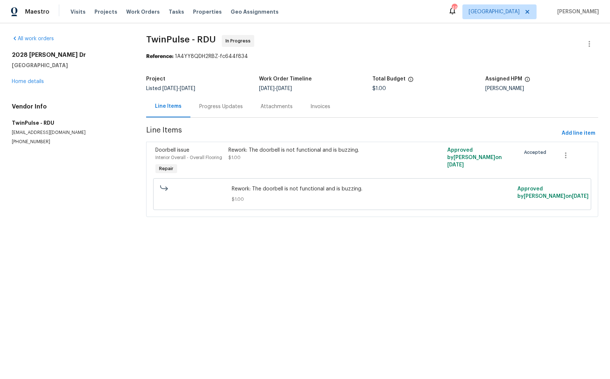
click at [225, 118] on section "TwinPulse - RDU In Progress Reference: 1A4YY8QDH2RBZ-fc644f834 Project Listed […" at bounding box center [372, 130] width 452 height 191
click at [220, 103] on div "Progress Updates" at bounding box center [221, 106] width 44 height 7
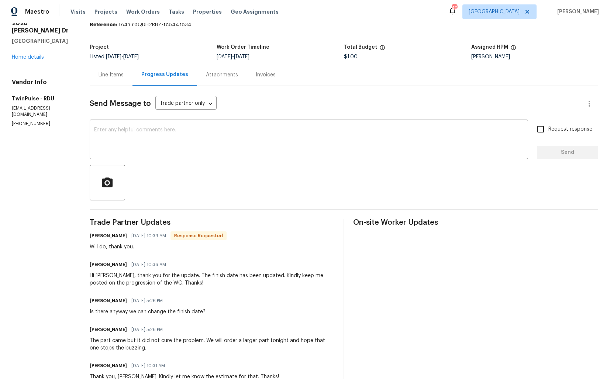
scroll to position [30, 0]
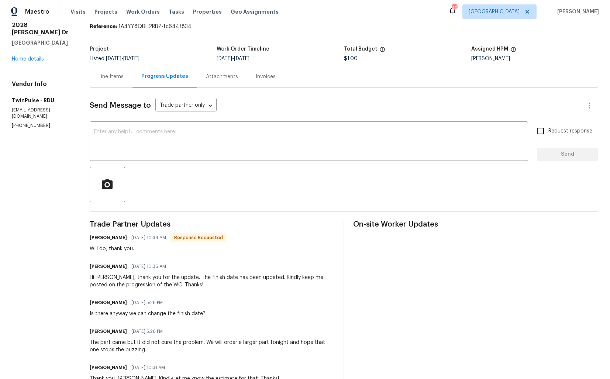
click at [98, 236] on h6 "[PERSON_NAME]" at bounding box center [108, 237] width 37 height 7
copy h6 "[PERSON_NAME]"
click at [217, 152] on textarea at bounding box center [308, 142] width 429 height 26
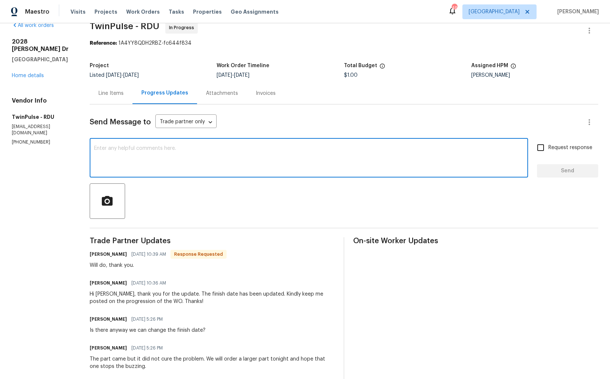
scroll to position [0, 0]
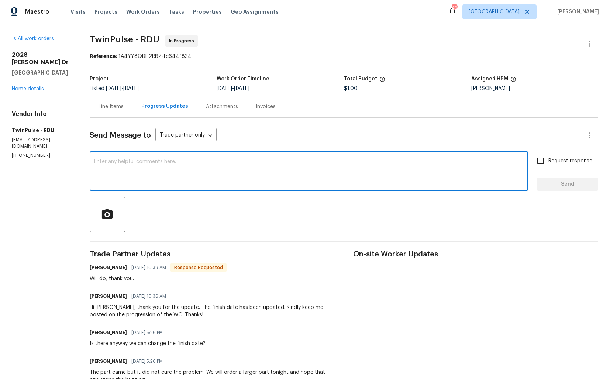
click at [162, 175] on textarea at bounding box center [308, 172] width 429 height 26
click at [96, 266] on h6 "[PERSON_NAME]" at bounding box center [108, 267] width 37 height 7
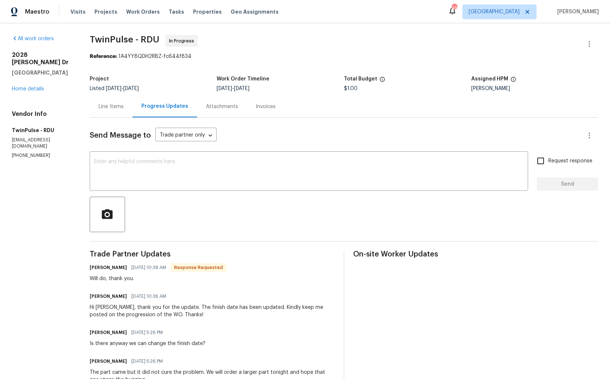
click at [96, 266] on h6 "[PERSON_NAME]" at bounding box center [108, 267] width 37 height 7
copy h6 "[PERSON_NAME]"
click at [166, 179] on textarea at bounding box center [308, 172] width 429 height 26
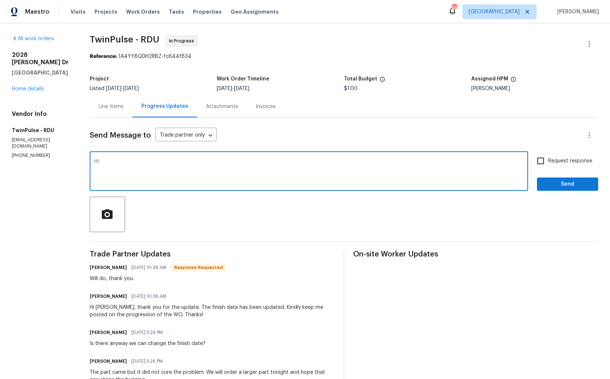
paste textarea "[PERSON_NAME]"
click at [101, 162] on textarea "HI [PERSON_NAME]" at bounding box center [308, 172] width 429 height 26
click at [137, 162] on textarea "Hi [PERSON_NAME]" at bounding box center [308, 172] width 429 height 26
click at [171, 161] on textarea "Hi [PERSON_NAME], would you please provide us an estimate for this job? Thanks!" at bounding box center [308, 172] width 429 height 26
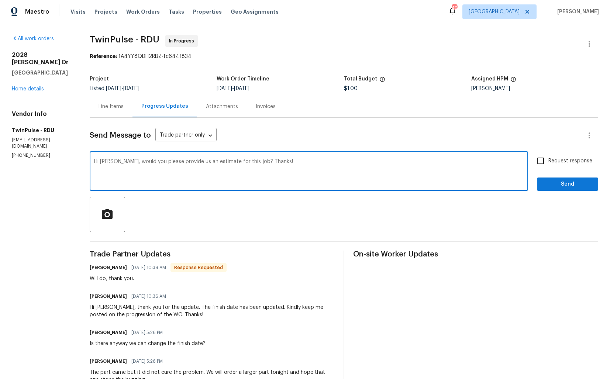
click at [171, 161] on textarea "Hi [PERSON_NAME], would you please provide us an estimate for this job? Thanks!" at bounding box center [308, 172] width 429 height 26
paste textarea "could you please provide us with"
type textarea "Hi [PERSON_NAME], could you please provide us with an estimate for this job? Th…"
click at [555, 161] on span "Request response" at bounding box center [570, 161] width 44 height 8
click at [548, 161] on input "Request response" at bounding box center [540, 160] width 15 height 15
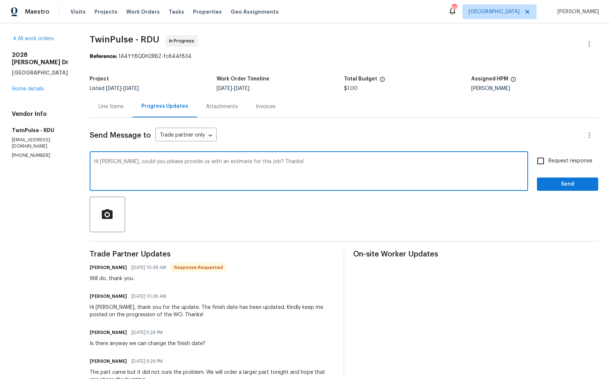
checkbox input "true"
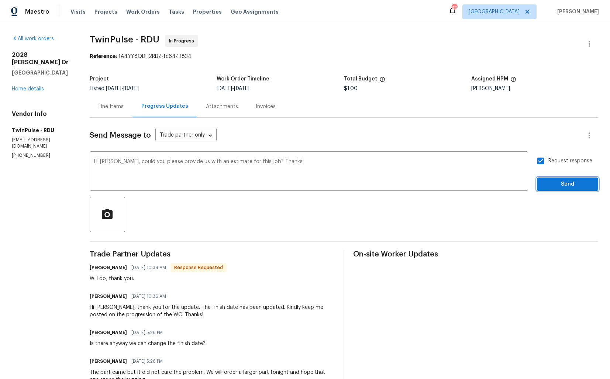
click at [549, 184] on span "Send" at bounding box center [567, 184] width 49 height 9
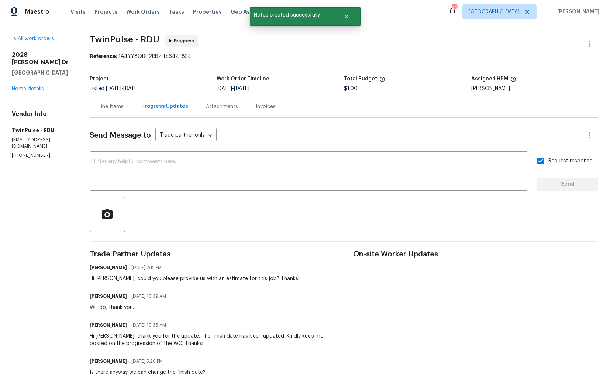
click at [106, 306] on div "Will do, thank you." at bounding box center [130, 307] width 81 height 7
copy div "Will do, thank you."
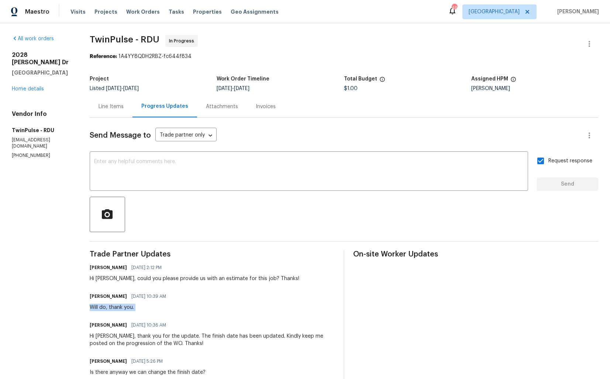
click at [113, 96] on div "Line Items" at bounding box center [111, 107] width 43 height 22
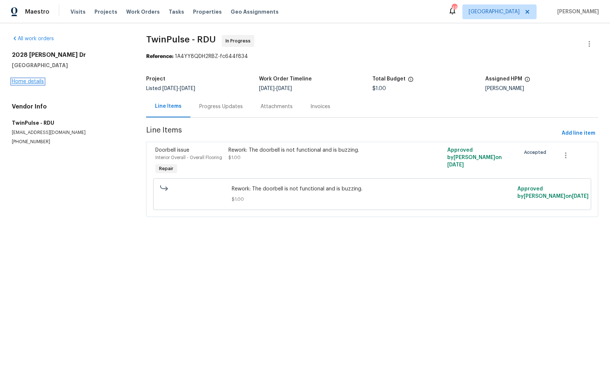
click at [34, 81] on link "Home details" at bounding box center [28, 81] width 32 height 5
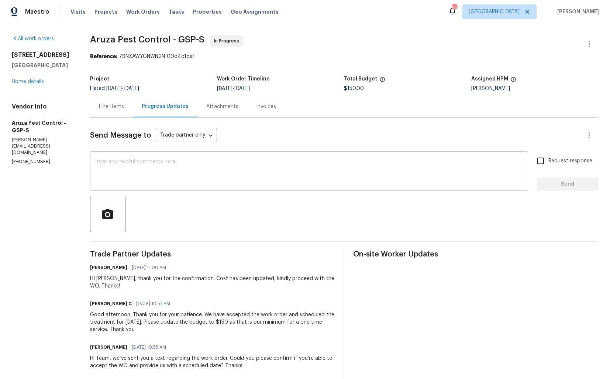
click at [201, 173] on textarea at bounding box center [308, 172] width 429 height 26
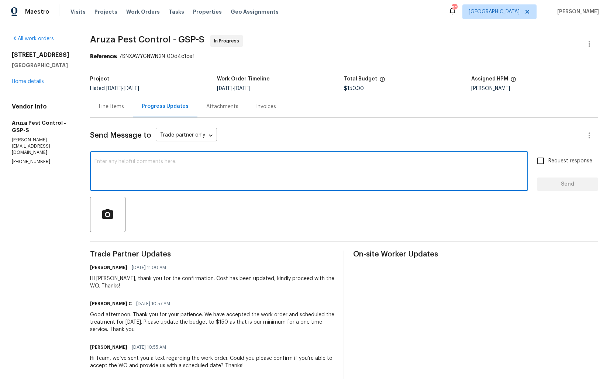
click at [309, 170] on textarea at bounding box center [308, 172] width 429 height 26
paste textarea "Hi team, do we have an update on the progression status of the work order? Woul…"
click at [104, 279] on div "HI Robbi, thank you for the confirmation. Cost has been updated, kindly proceed…" at bounding box center [212, 282] width 245 height 15
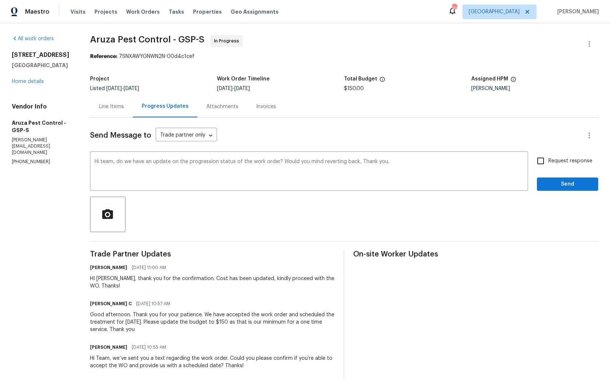
click at [104, 279] on div "HI Robbi, thank you for the confirmation. Cost has been updated, kindly proceed…" at bounding box center [212, 282] width 245 height 15
copy div "Robbi"
click at [107, 164] on textarea "Hi team, do we have an update on the progression status of the work order? Woul…" at bounding box center [308, 172] width 429 height 26
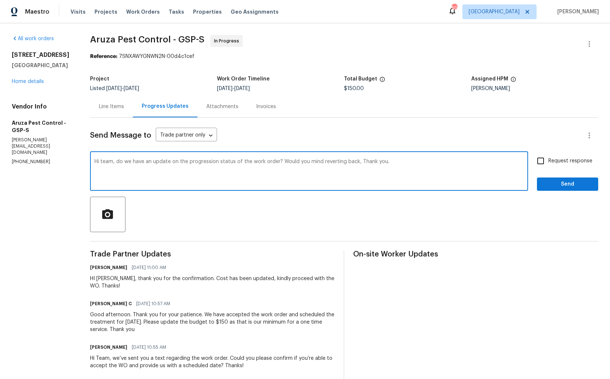
click at [107, 164] on textarea "Hi team, do we have an update on the progression status of the work order? Woul…" at bounding box center [308, 172] width 429 height 26
paste textarea "Robbi"
drag, startPoint x: 282, startPoint y: 161, endPoint x: 359, endPoint y: 163, distance: 77.5
click at [359, 163] on textarea "Hi Robbi, do we have an update on the progression status of the work order? Wou…" at bounding box center [308, 172] width 429 height 26
click at [402, 161] on textarea "Hi Robbi, do we have an update on the progression status of the work order? Tha…" at bounding box center [308, 172] width 429 height 26
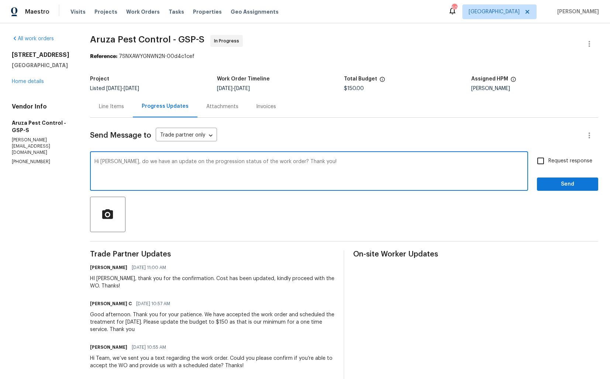
type textarea "Hi Robbi, do we have an update on the progression status of the work order? Tha…"
click at [541, 162] on input "Request response" at bounding box center [540, 160] width 15 height 15
checkbox input "true"
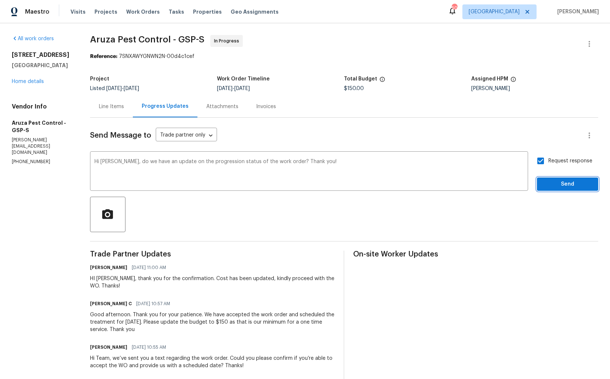
click at [567, 180] on span "Send" at bounding box center [567, 184] width 49 height 9
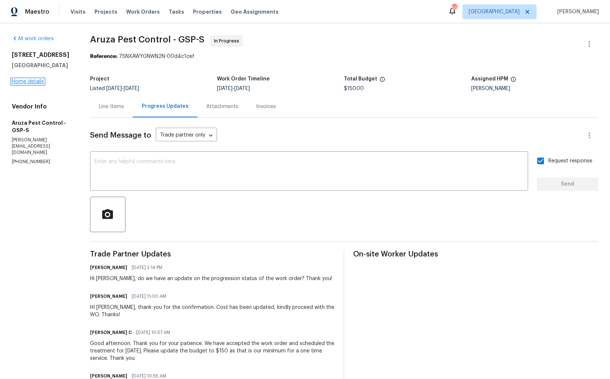
click at [34, 81] on link "Home details" at bounding box center [28, 81] width 32 height 5
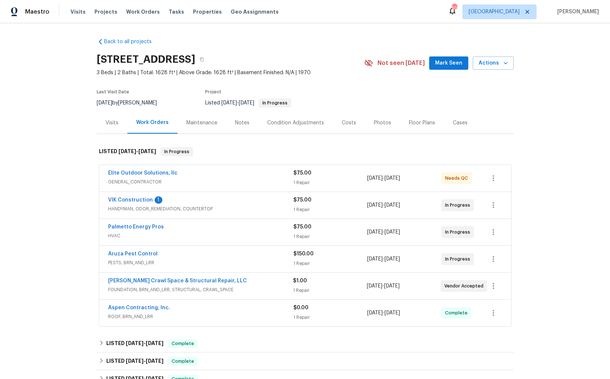
click at [218, 201] on div "VIK Construction 1" at bounding box center [200, 200] width 185 height 9
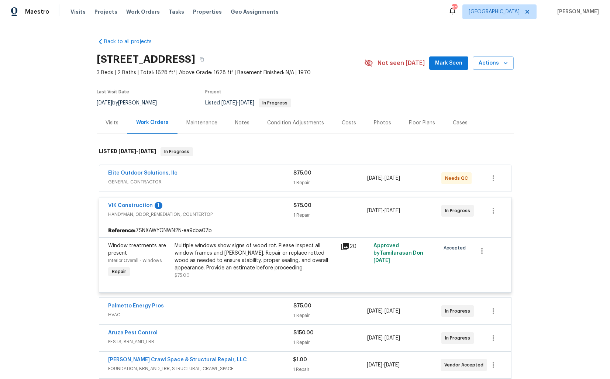
click at [221, 205] on div "VIK Construction 1" at bounding box center [200, 206] width 185 height 9
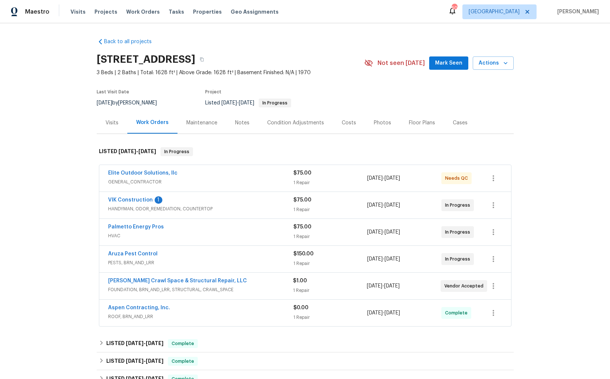
click at [234, 173] on div "Elite Outdoor Solutions, llc" at bounding box center [200, 173] width 185 height 9
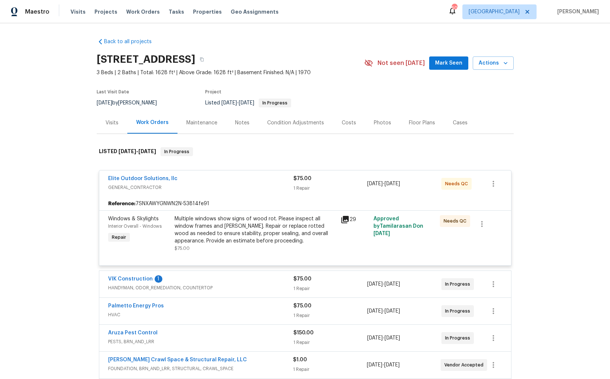
click at [225, 179] on div "Elite Outdoor Solutions, llc" at bounding box center [200, 179] width 185 height 9
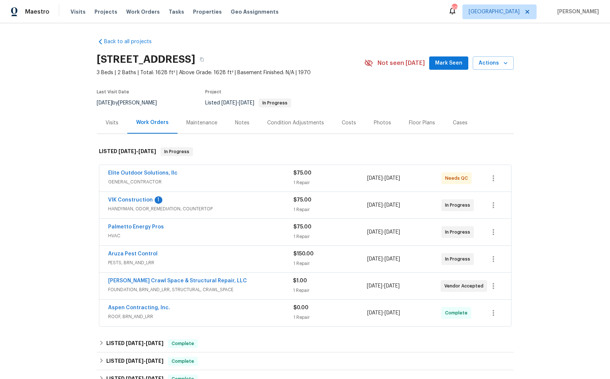
click at [236, 227] on div "Palmetto Energy Pros" at bounding box center [200, 227] width 185 height 9
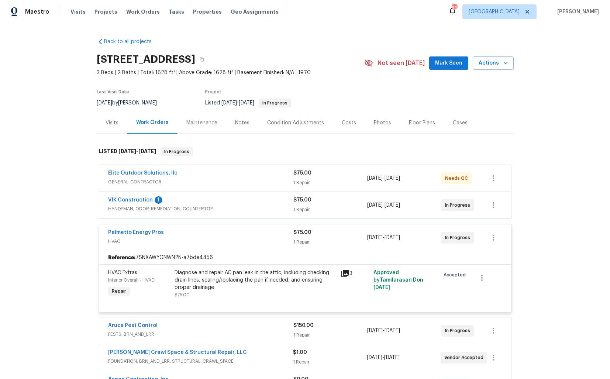
click at [236, 235] on div "Palmetto Energy Pros" at bounding box center [200, 233] width 185 height 9
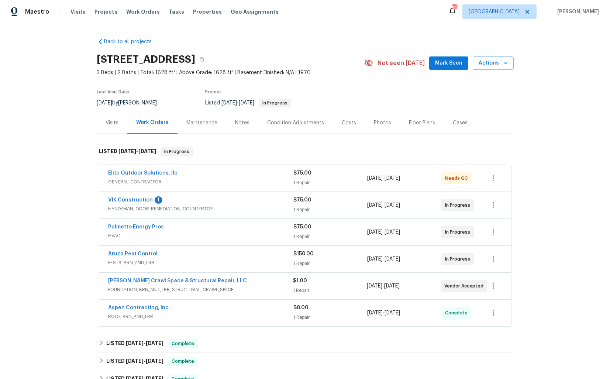
click at [255, 279] on div "Falcone Crawl Space & Structural Repair, LLC" at bounding box center [200, 281] width 185 height 9
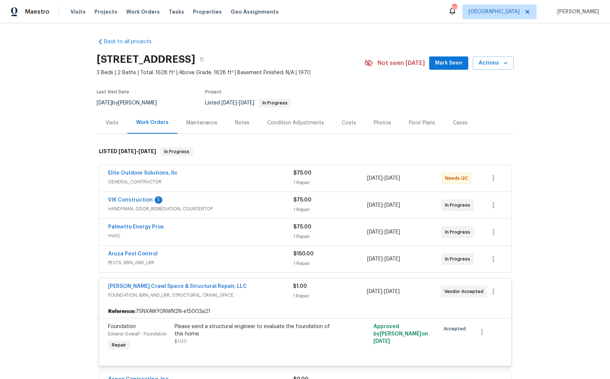
click at [255, 288] on div "Falcone Crawl Space & Structural Repair, LLC" at bounding box center [200, 287] width 185 height 9
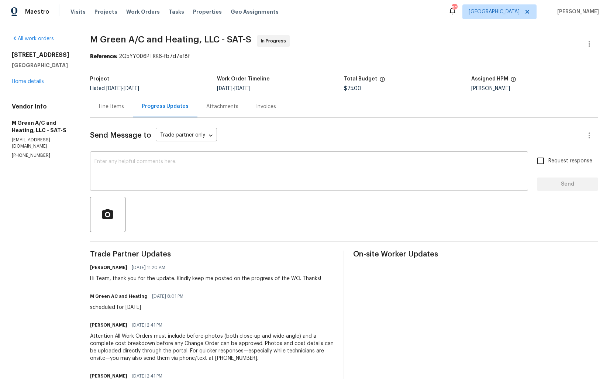
click at [222, 178] on textarea at bounding box center [308, 172] width 429 height 26
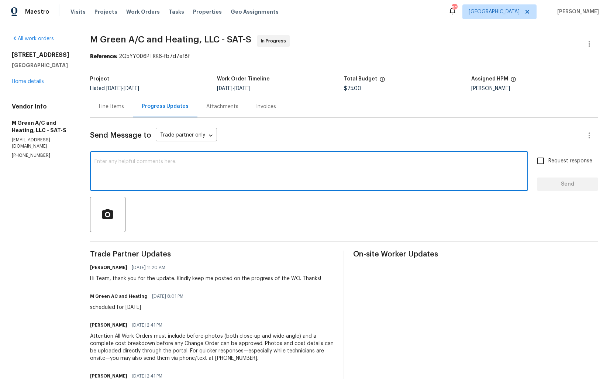
click at [331, 165] on textarea at bounding box center [308, 172] width 429 height 26
paste textarea "Hi team, do we have an update on the progression status of the work order? Plea…"
drag, startPoint x: 294, startPoint y: 161, endPoint x: 348, endPoint y: 162, distance: 53.9
click at [348, 162] on textarea "Hi team, do we have an update on the progression status of the work order? Plea…" at bounding box center [308, 172] width 429 height 26
click at [372, 165] on textarea "Hi team, do we have an update on the progression status of the work order? Than…" at bounding box center [308, 172] width 429 height 26
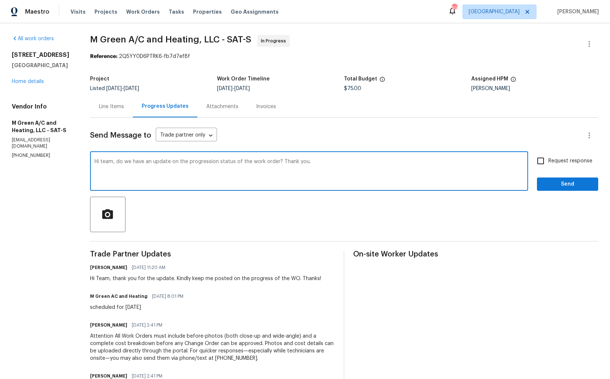
click at [377, 162] on textarea "Hi team, do we have an update on the progression status of the work order? Than…" at bounding box center [308, 172] width 429 height 26
type textarea "Hi team, do we have an update on the progression status of the work order? Than…"
click at [545, 163] on input "Request response" at bounding box center [540, 160] width 15 height 15
checkbox input "true"
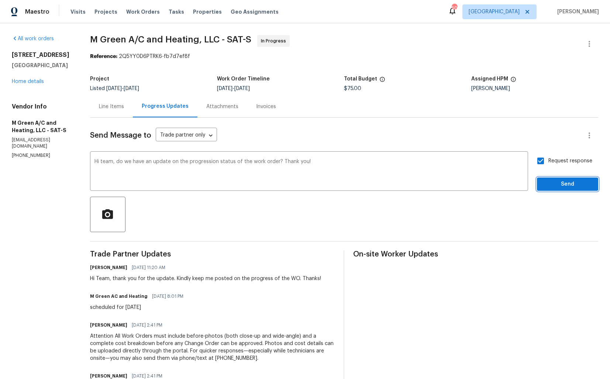
click at [551, 183] on span "Send" at bounding box center [567, 184] width 49 height 9
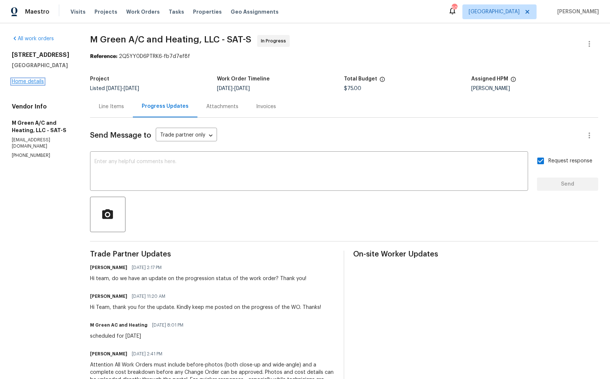
click at [38, 83] on link "Home details" at bounding box center [28, 81] width 32 height 5
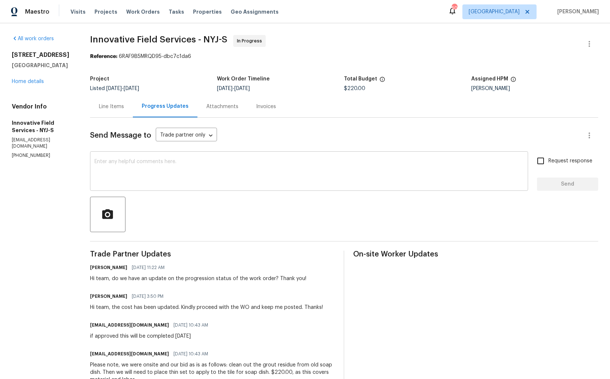
click at [168, 181] on textarea at bounding box center [308, 172] width 429 height 26
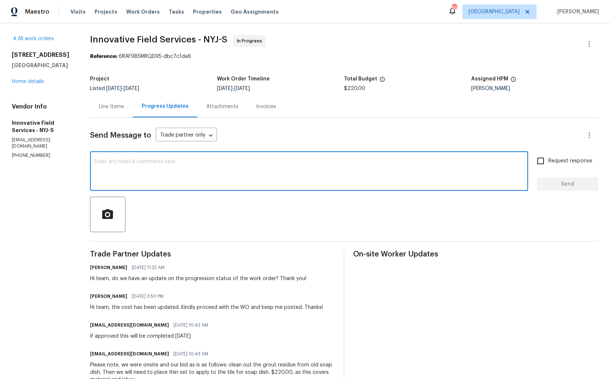
click at [234, 162] on textarea at bounding box center [308, 172] width 429 height 26
paste textarea "Hi team, could you please provide an update on the status of the work order? Th…"
click at [338, 166] on textarea "Hi team, could you please provide an update on the status of the work order? Th…" at bounding box center [308, 172] width 429 height 26
type textarea "Hi team, could you please provide an update on the status of the work order? Th…"
click at [544, 165] on input "Request response" at bounding box center [540, 160] width 15 height 15
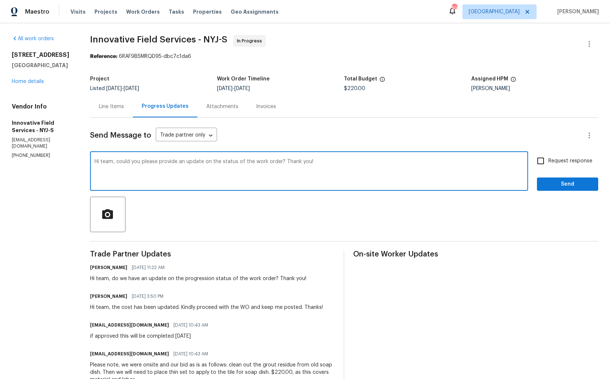
checkbox input "true"
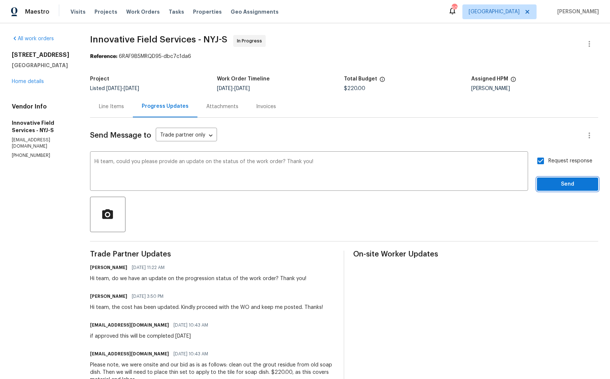
click at [554, 179] on button "Send" at bounding box center [567, 184] width 61 height 14
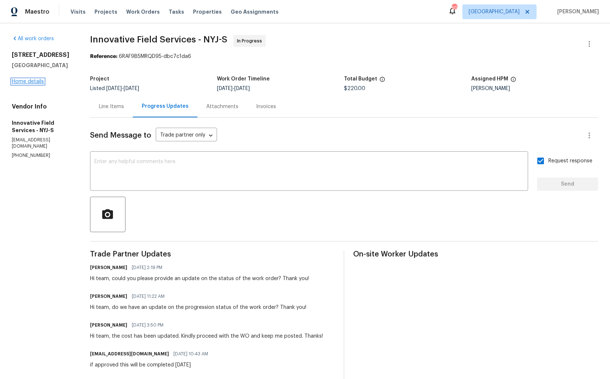
click at [31, 82] on link "Home details" at bounding box center [28, 81] width 32 height 5
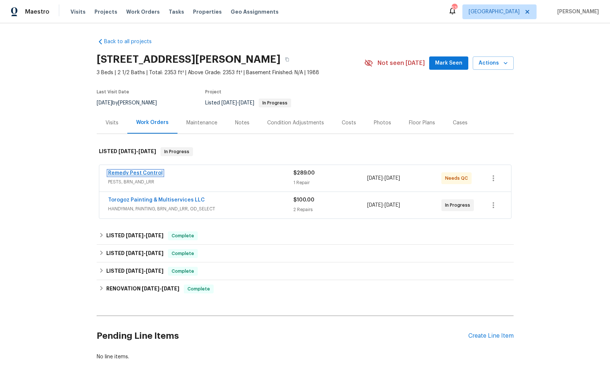
click at [136, 172] on link "Remedy Pest Control" at bounding box center [135, 172] width 55 height 5
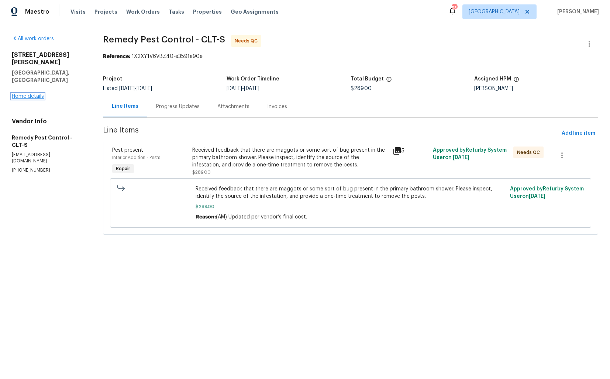
click at [36, 94] on link "Home details" at bounding box center [28, 96] width 32 height 5
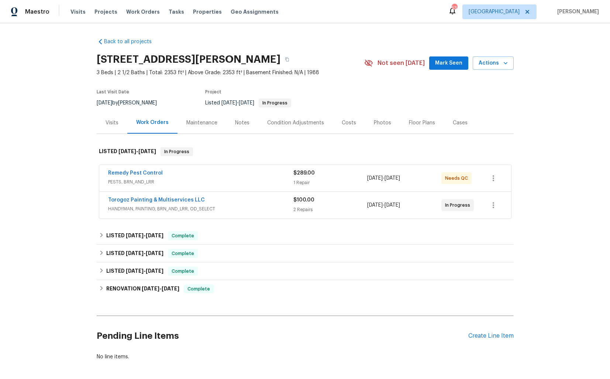
click at [250, 201] on div "Torogoz Painting & Multiservices LLC" at bounding box center [200, 200] width 185 height 9
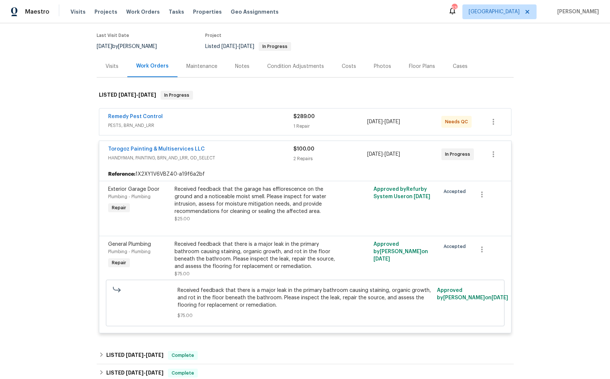
scroll to position [45, 0]
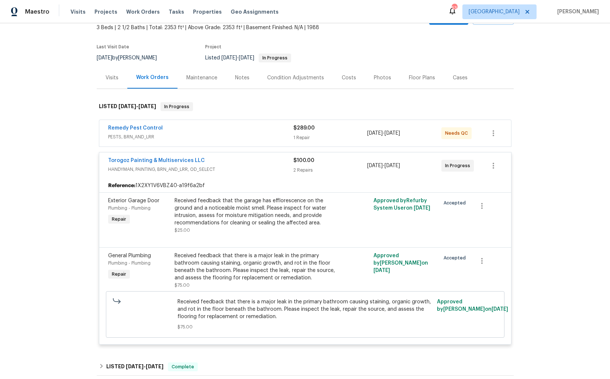
click at [226, 158] on div "Torogoz Painting & Multiservices LLC" at bounding box center [200, 161] width 185 height 9
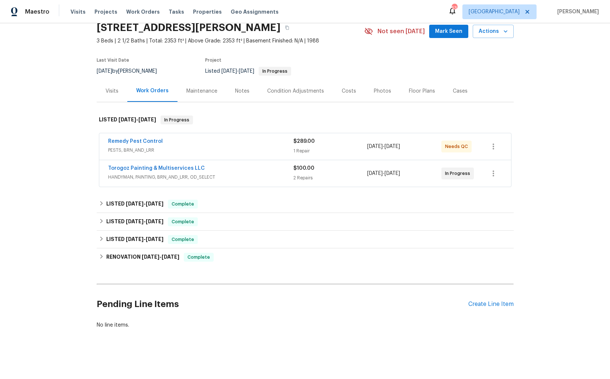
scroll to position [32, 0]
click at [218, 166] on div "Torogoz Painting & Multiservices LLC" at bounding box center [200, 169] width 185 height 9
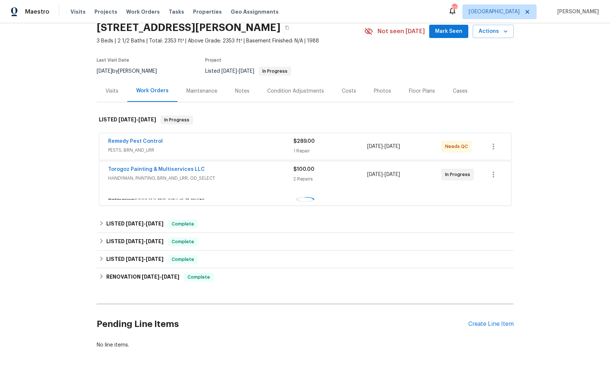
scroll to position [45, 0]
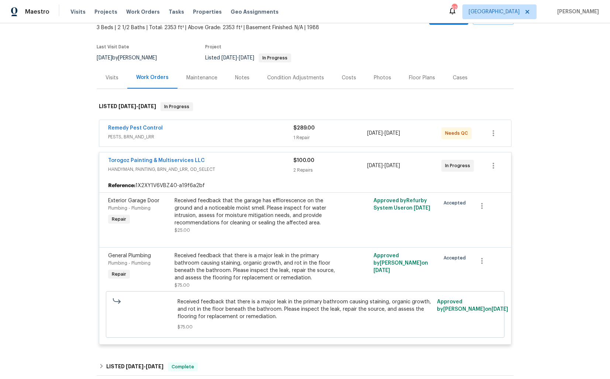
click at [185, 128] on div "Remedy Pest Control" at bounding box center [200, 128] width 185 height 9
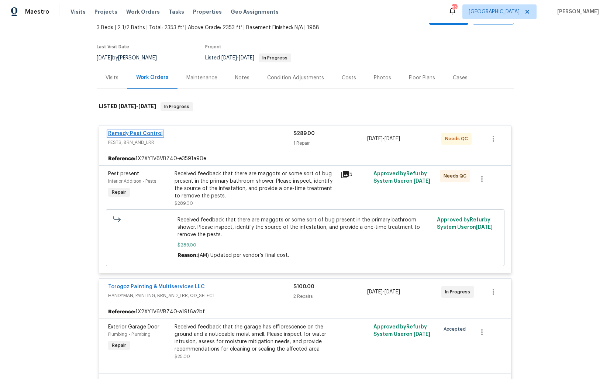
click at [138, 132] on link "Remedy Pest Control" at bounding box center [135, 133] width 55 height 5
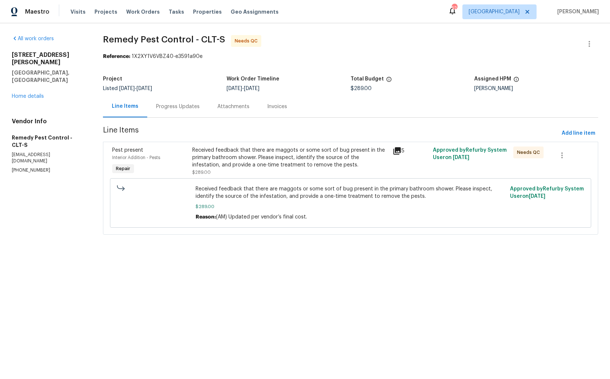
click at [189, 106] on div "Progress Updates" at bounding box center [178, 106] width 44 height 7
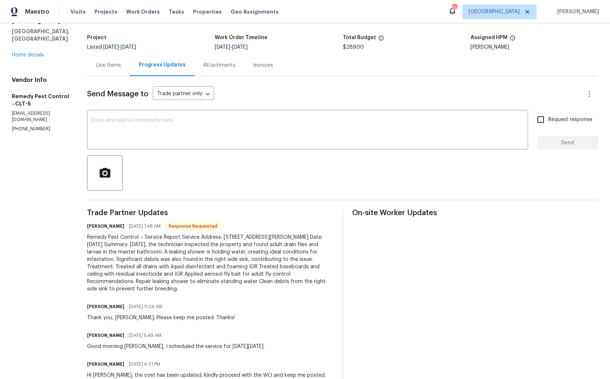
scroll to position [54, 0]
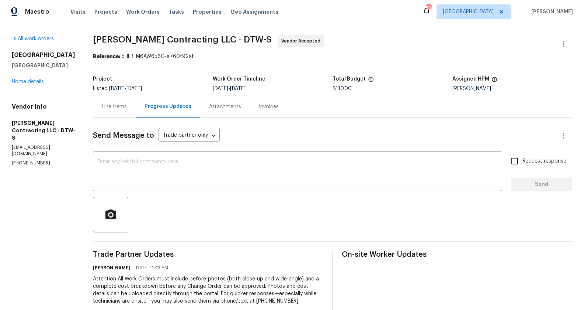
click at [409, 119] on div "Send Message to Trade partner only Trade partner only ​ x ​ Request response Se…" at bounding box center [333, 241] width 480 height 246
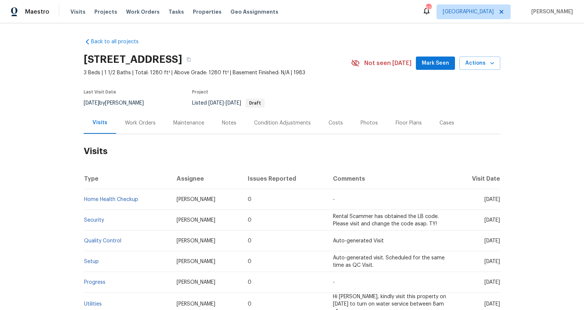
click at [139, 120] on div "Work Orders" at bounding box center [140, 122] width 31 height 7
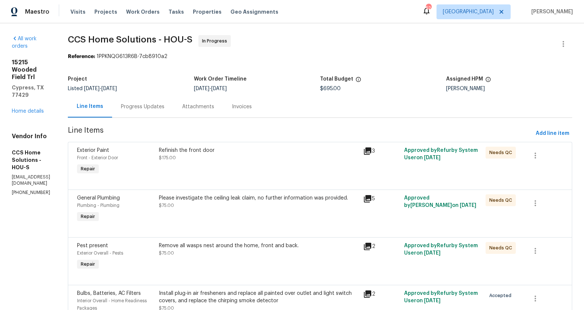
click at [152, 111] on div "Progress Updates" at bounding box center [142, 107] width 61 height 22
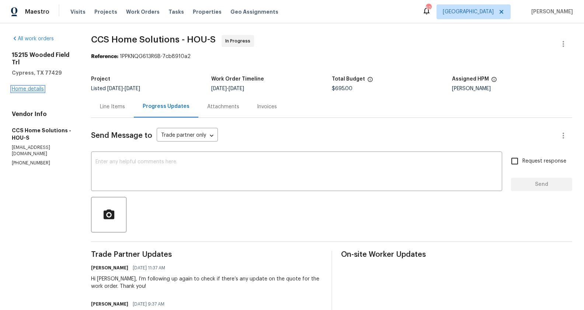
click at [34, 90] on link "Home details" at bounding box center [28, 88] width 32 height 5
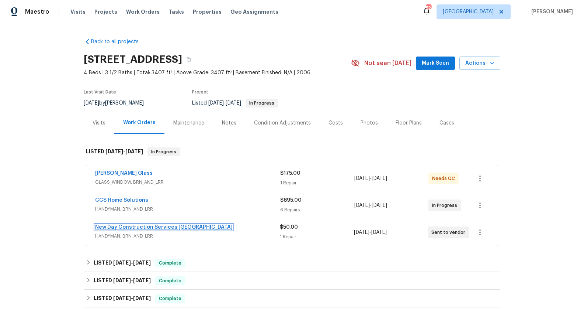
click at [125, 226] on link "New Day Construction Services [GEOGRAPHIC_DATA]" at bounding box center [164, 226] width 138 height 5
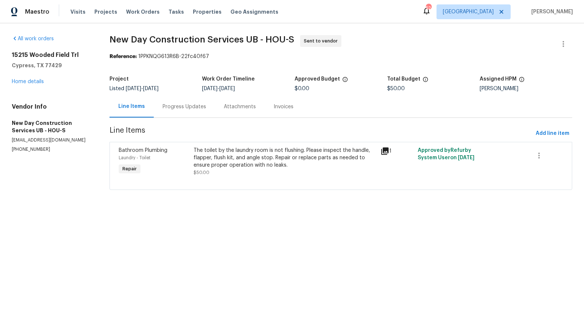
click at [183, 108] on div "Progress Updates" at bounding box center [185, 106] width 44 height 7
